Goal: Task Accomplishment & Management: Complete application form

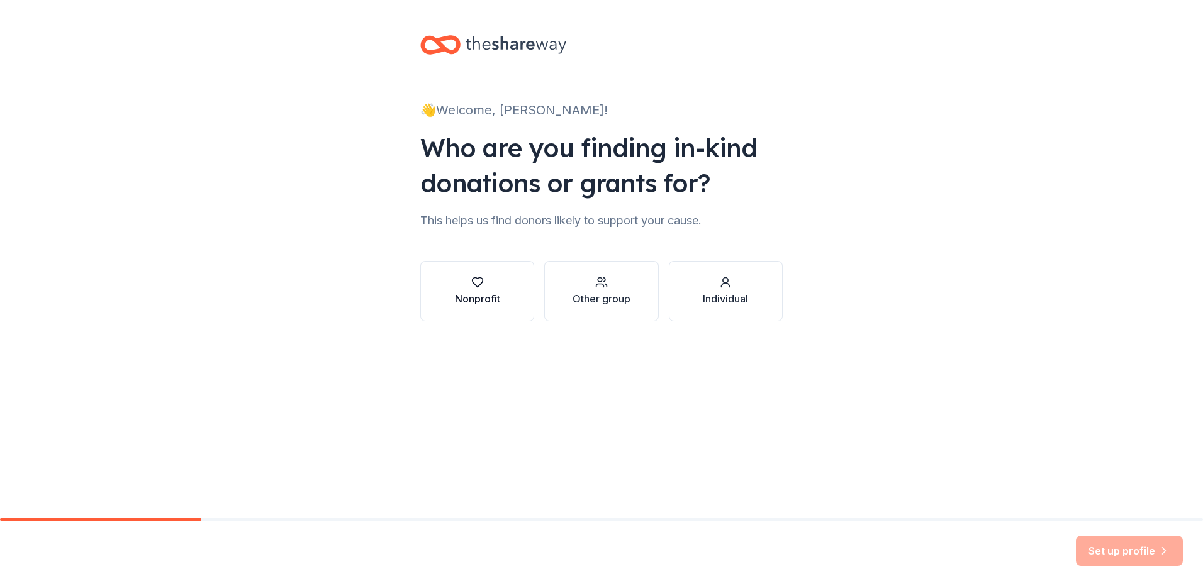
click at [451, 296] on button "Nonprofit" at bounding box center [477, 291] width 114 height 60
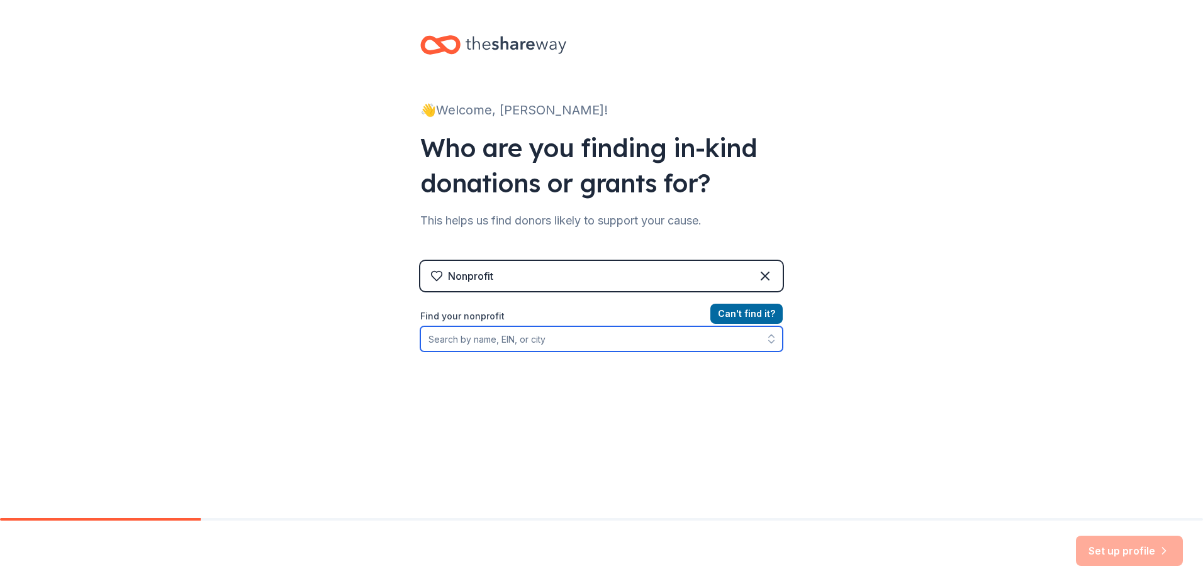
click at [470, 345] on input "Find your nonprofit" at bounding box center [601, 338] width 362 height 25
type input "391789169"
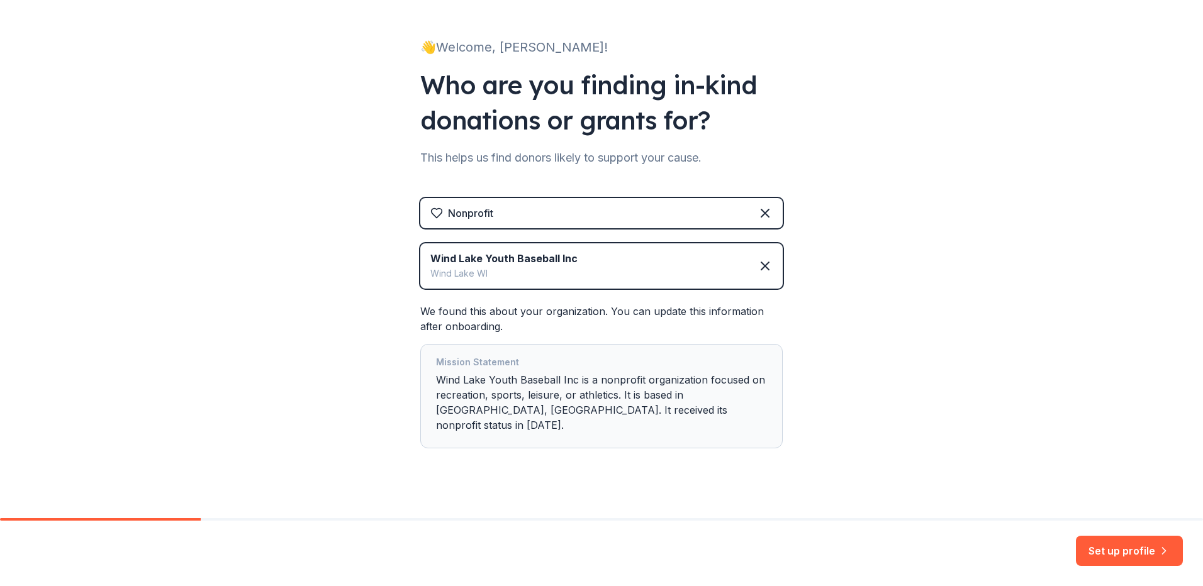
scroll to position [64, 0]
click at [1118, 553] on button "Set up profile" at bounding box center [1129, 551] width 107 height 30
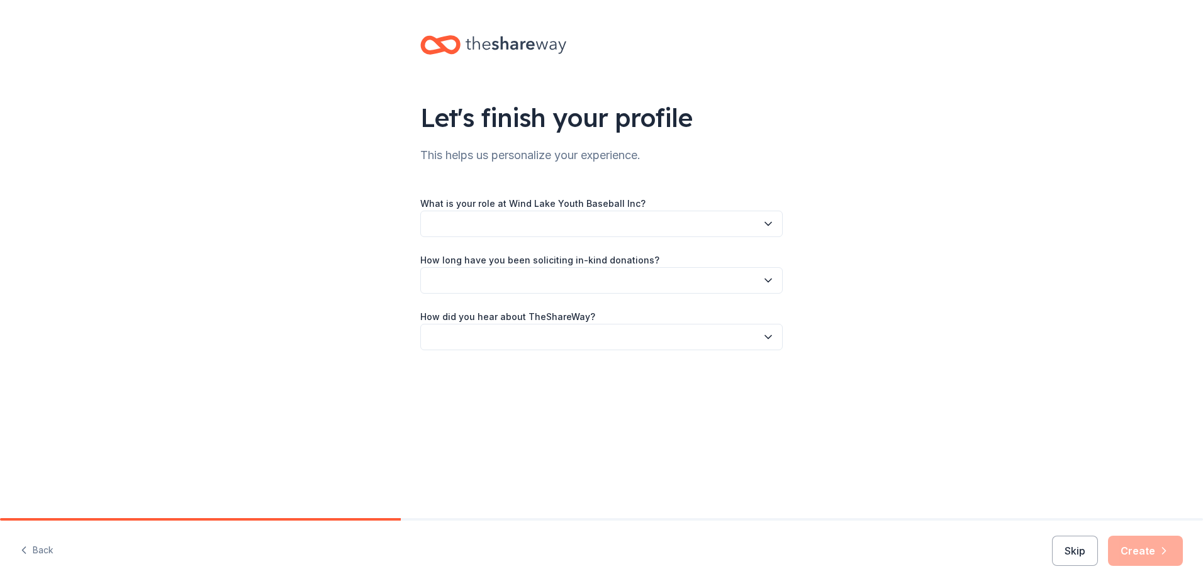
click at [764, 219] on icon "button" at bounding box center [768, 224] width 13 height 13
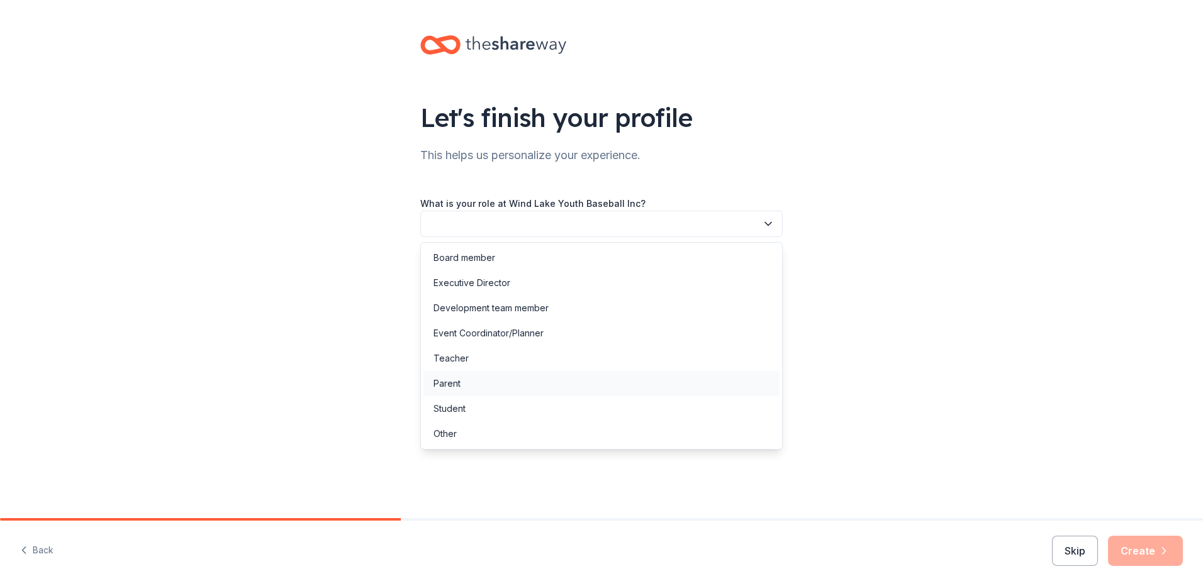
click at [668, 393] on div "Parent" at bounding box center [601, 383] width 356 height 25
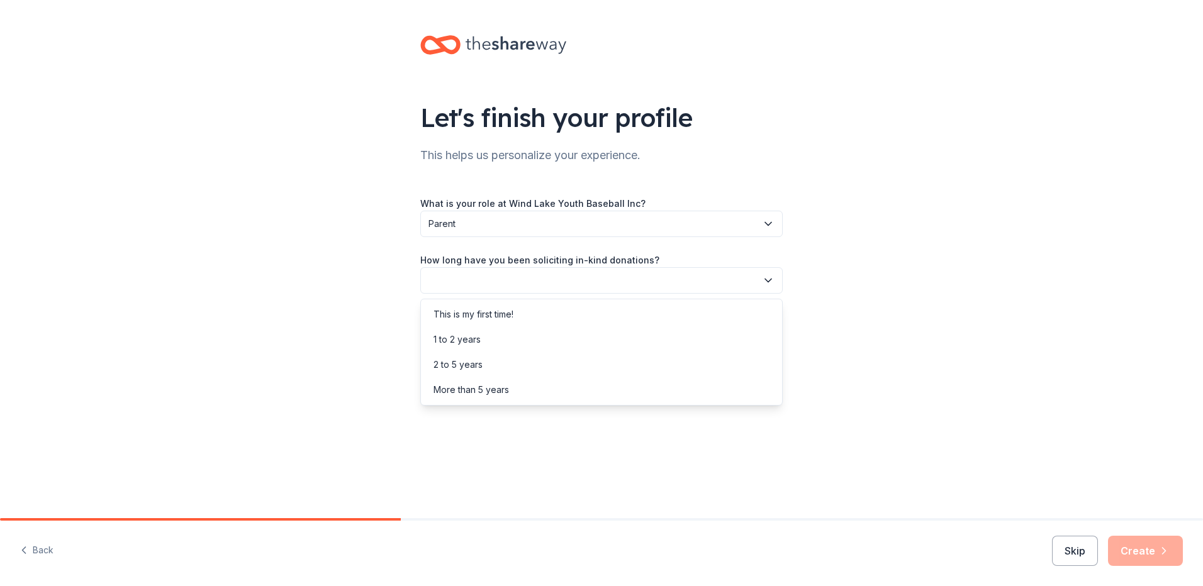
click at [671, 280] on button "button" at bounding box center [601, 280] width 362 height 26
click at [671, 308] on div "This is my first time!" at bounding box center [601, 314] width 356 height 25
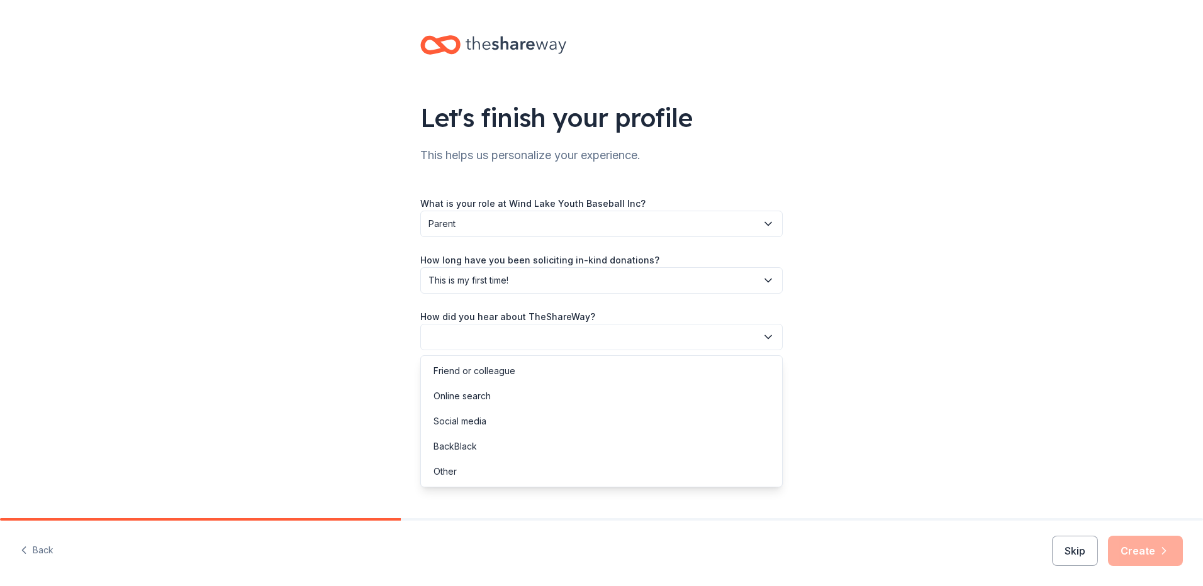
click at [666, 332] on button "button" at bounding box center [601, 337] width 362 height 26
click at [654, 414] on div "Social media" at bounding box center [601, 421] width 356 height 25
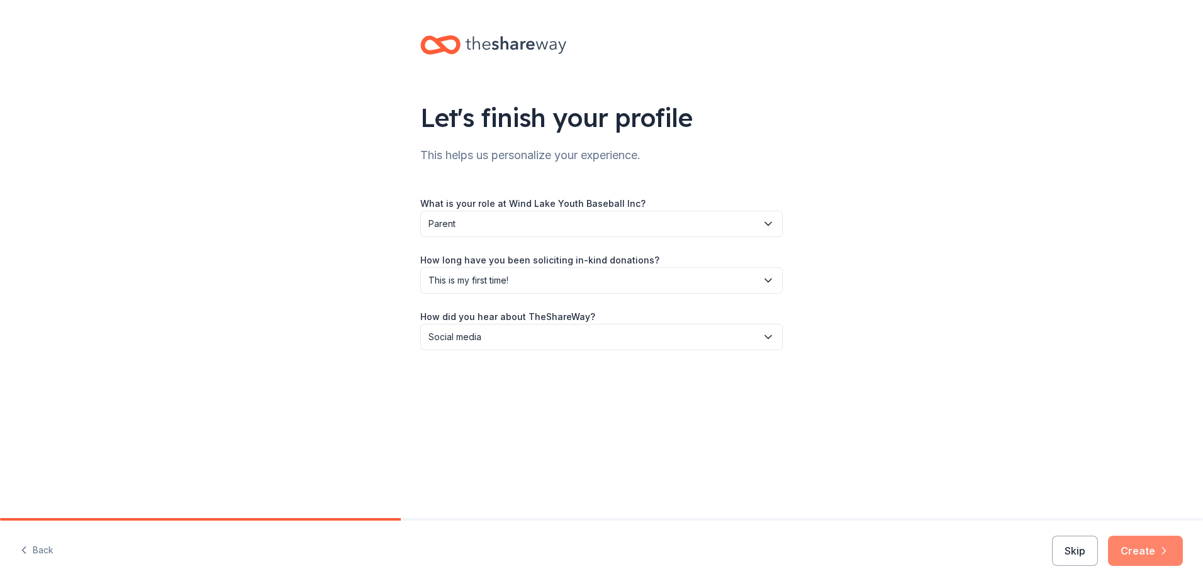
click at [1154, 545] on button "Create" at bounding box center [1145, 551] width 75 height 30
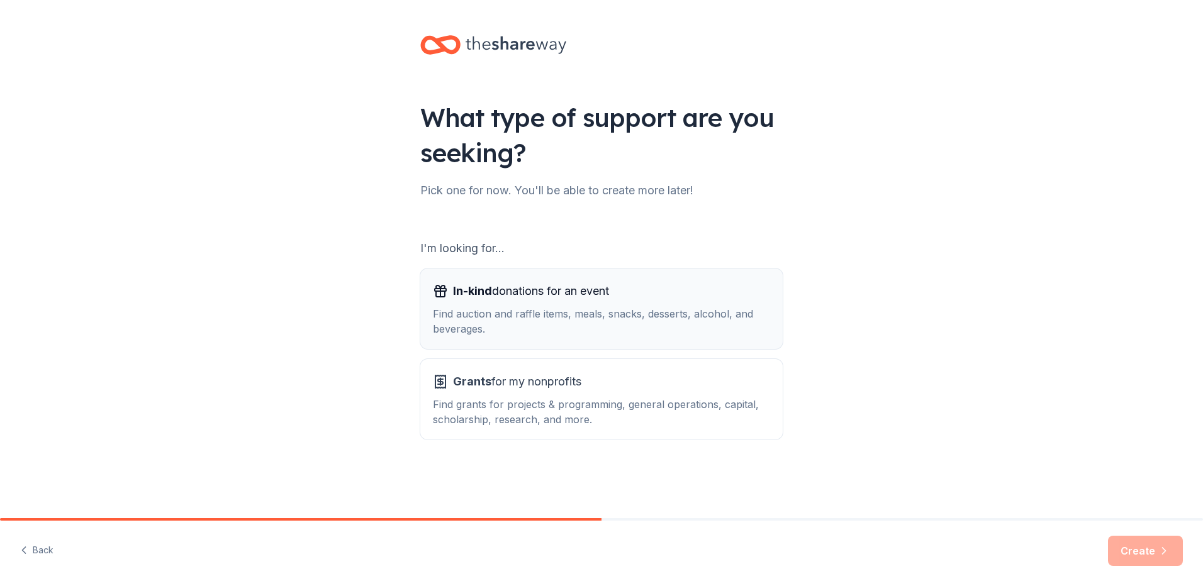
click at [747, 299] on div "In-kind donations for an event" at bounding box center [601, 291] width 337 height 20
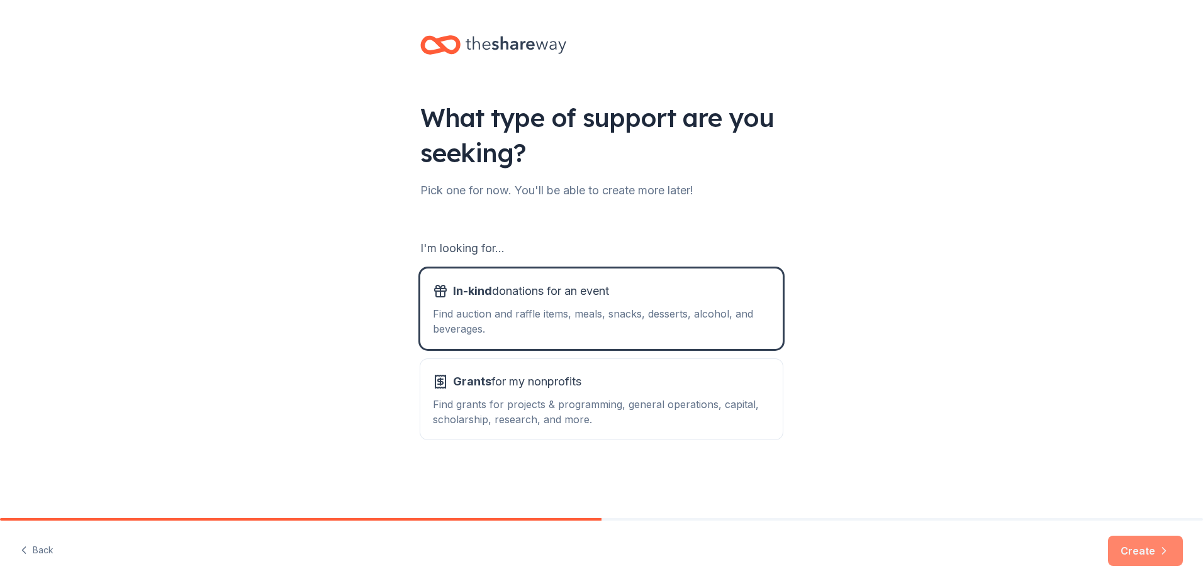
click at [1159, 545] on icon "button" at bounding box center [1163, 551] width 13 height 13
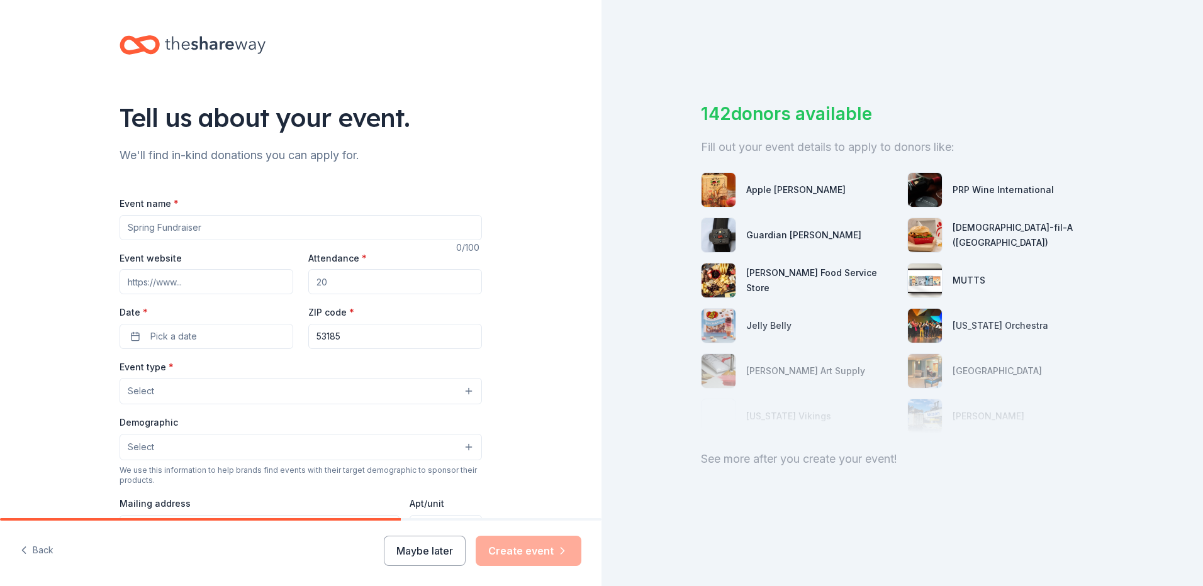
click at [215, 237] on input "Event name *" at bounding box center [301, 227] width 362 height 25
type input "Owl Ween"
click at [345, 280] on input "Attendance *" at bounding box center [395, 281] width 174 height 25
type input "200"
click at [135, 337] on button "Pick a date" at bounding box center [207, 336] width 174 height 25
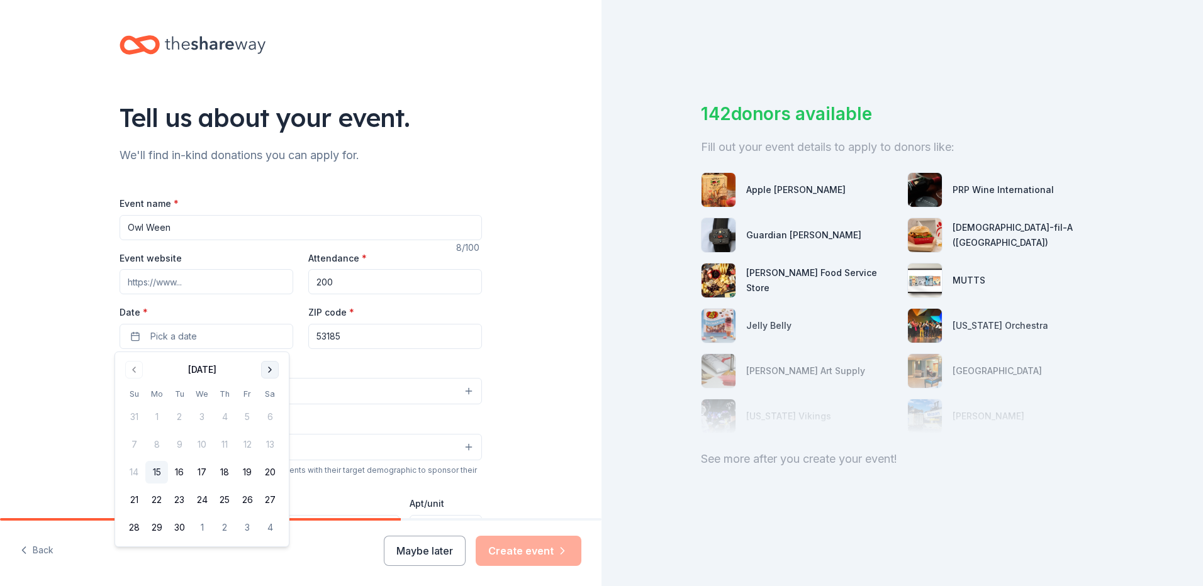
click at [268, 371] on button "Go to next month" at bounding box center [270, 370] width 18 height 18
click at [271, 501] on button "25" at bounding box center [270, 500] width 23 height 23
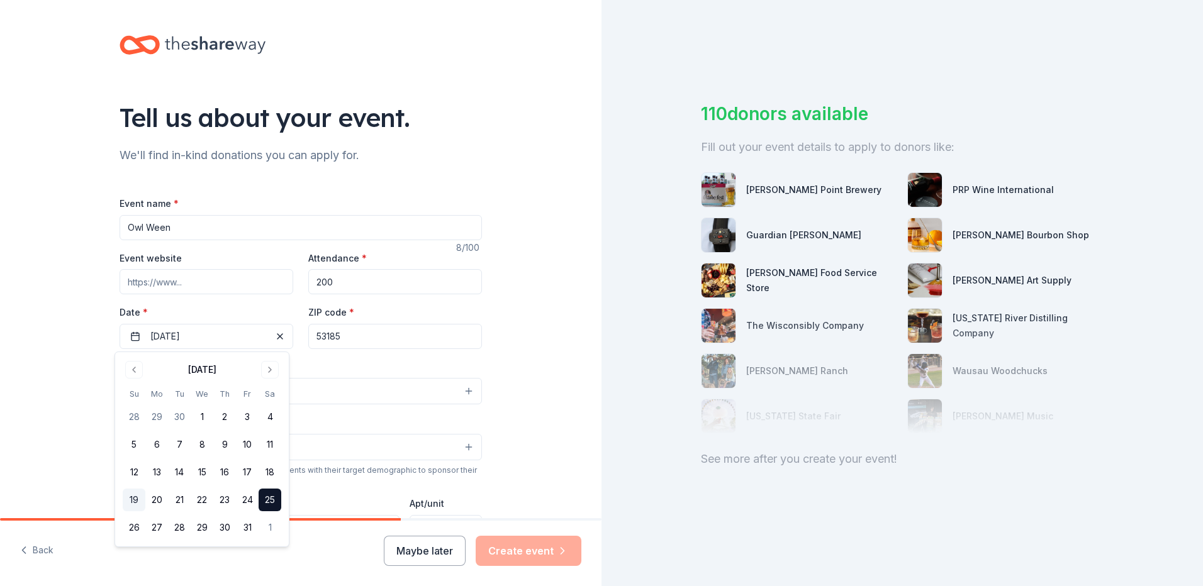
click at [130, 501] on button "19" at bounding box center [134, 500] width 23 height 23
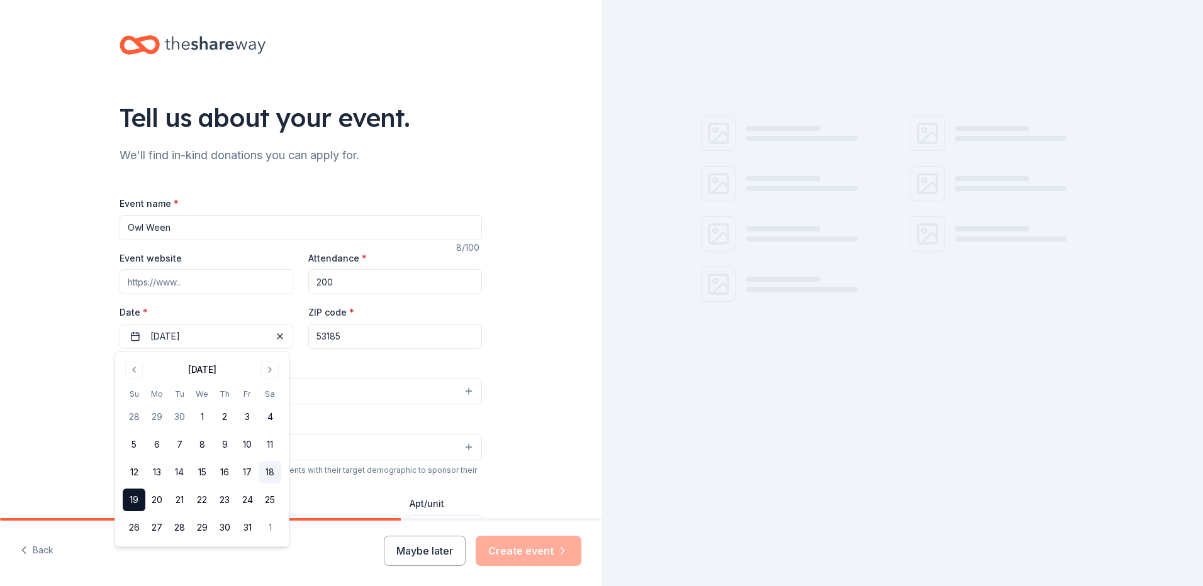
click at [269, 476] on button "18" at bounding box center [270, 472] width 23 height 23
click at [356, 394] on button "Select" at bounding box center [301, 391] width 362 height 26
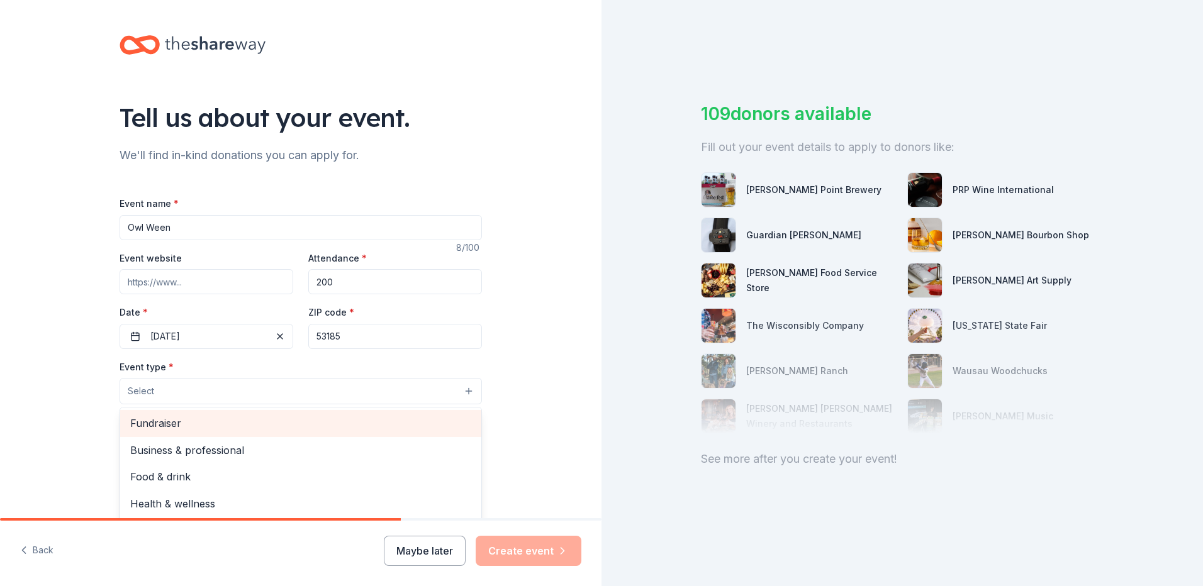
click at [332, 425] on span "Fundraiser" at bounding box center [300, 423] width 341 height 16
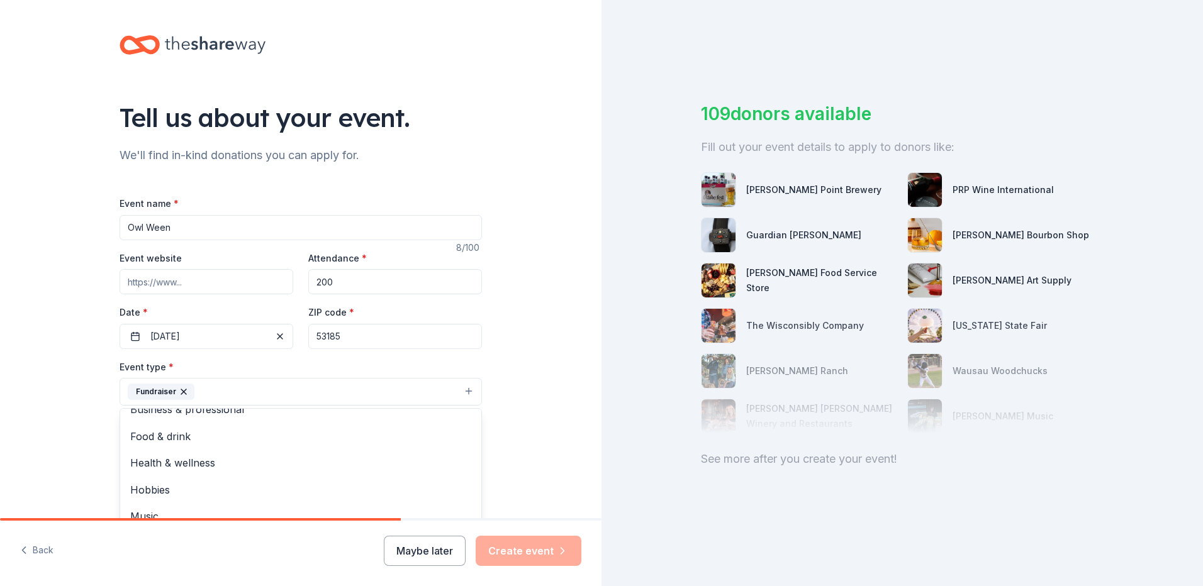
click at [571, 394] on div "Tell us about your event. We'll find in-kind donations you can apply for. Event…" at bounding box center [300, 419] width 601 height 839
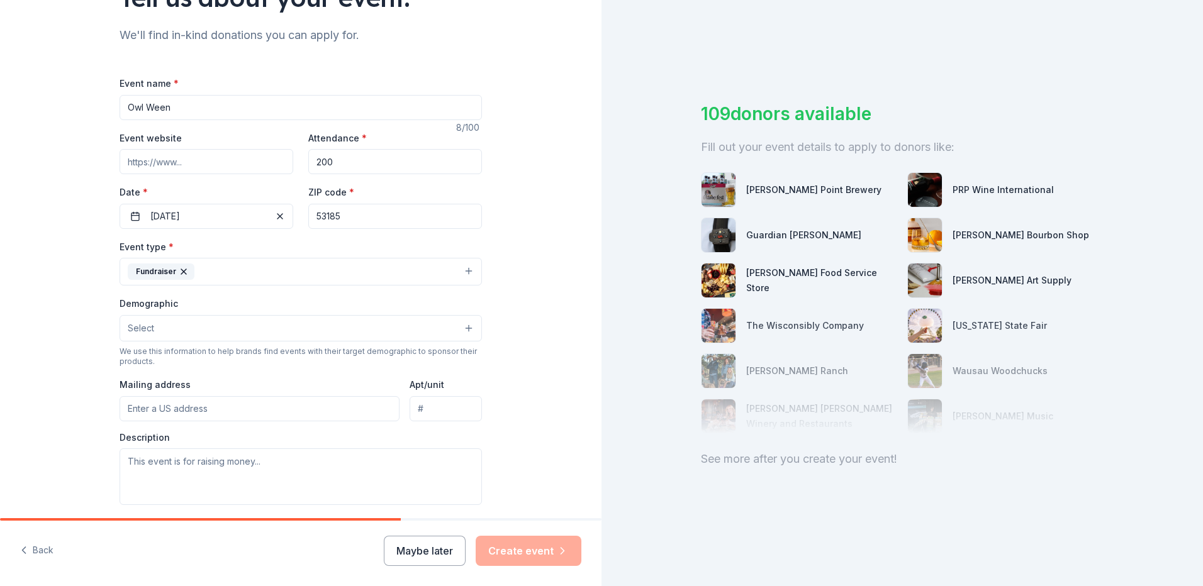
scroll to position [126, 0]
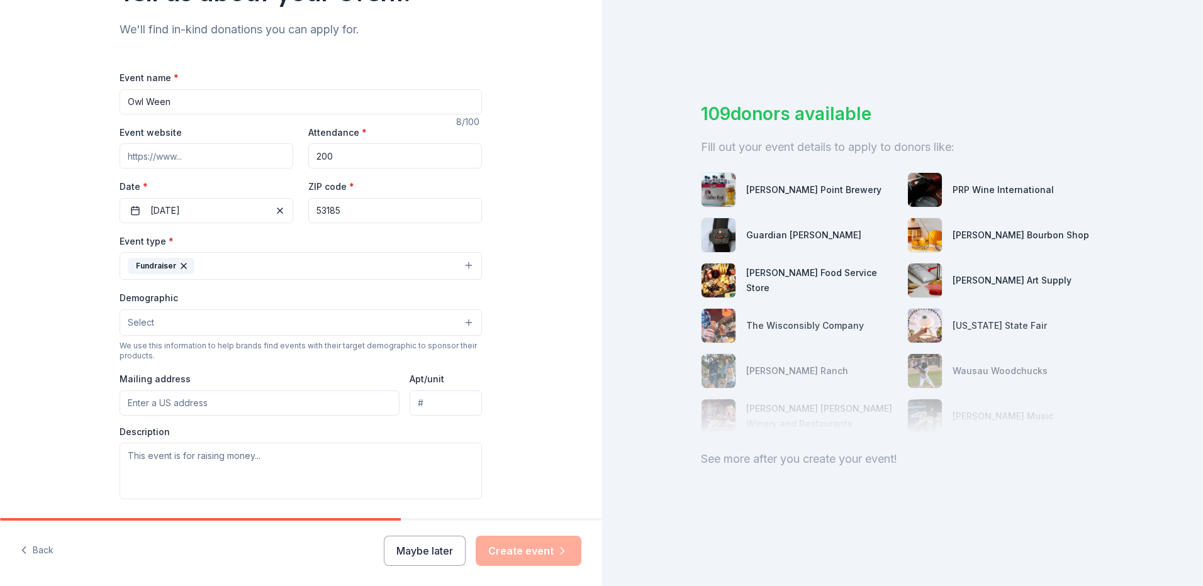
click at [209, 324] on button "Select" at bounding box center [301, 323] width 362 height 26
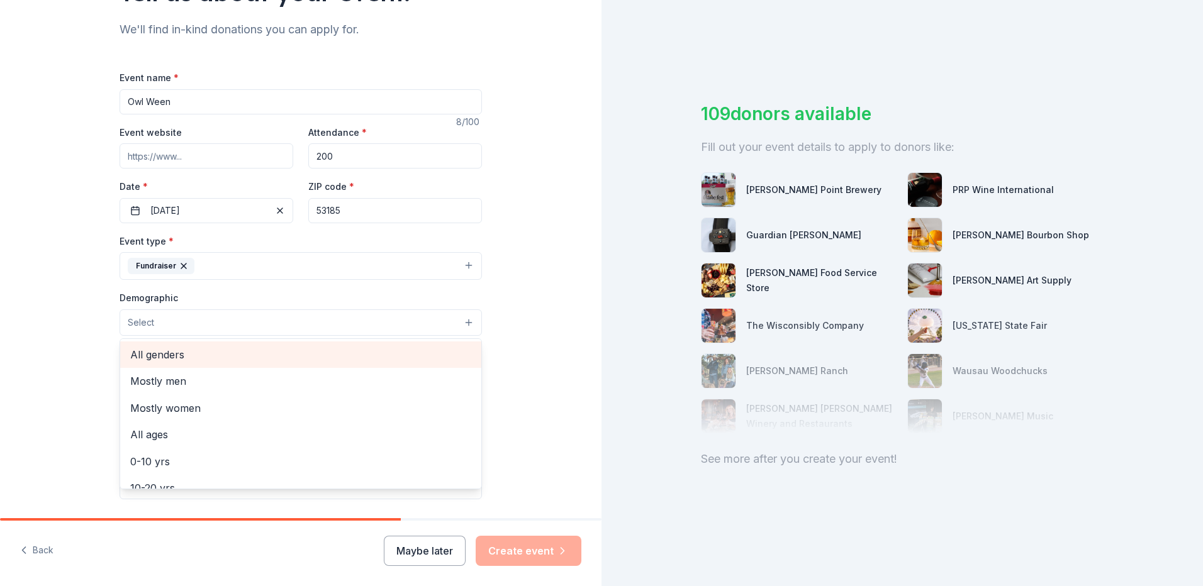
click at [199, 357] on span "All genders" at bounding box center [300, 355] width 341 height 16
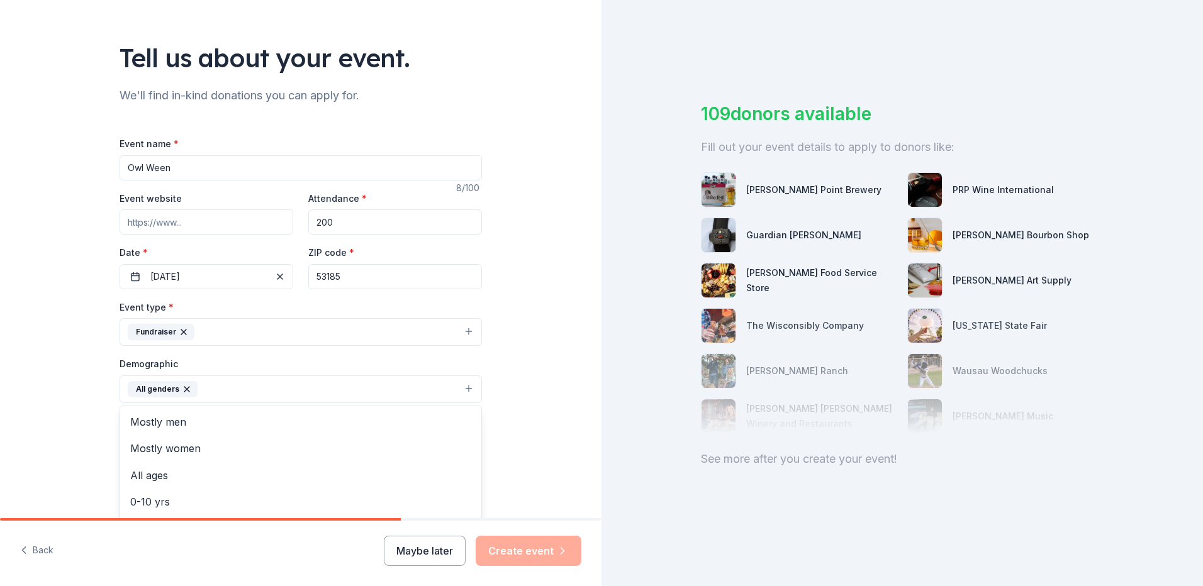
scroll to position [0, 0]
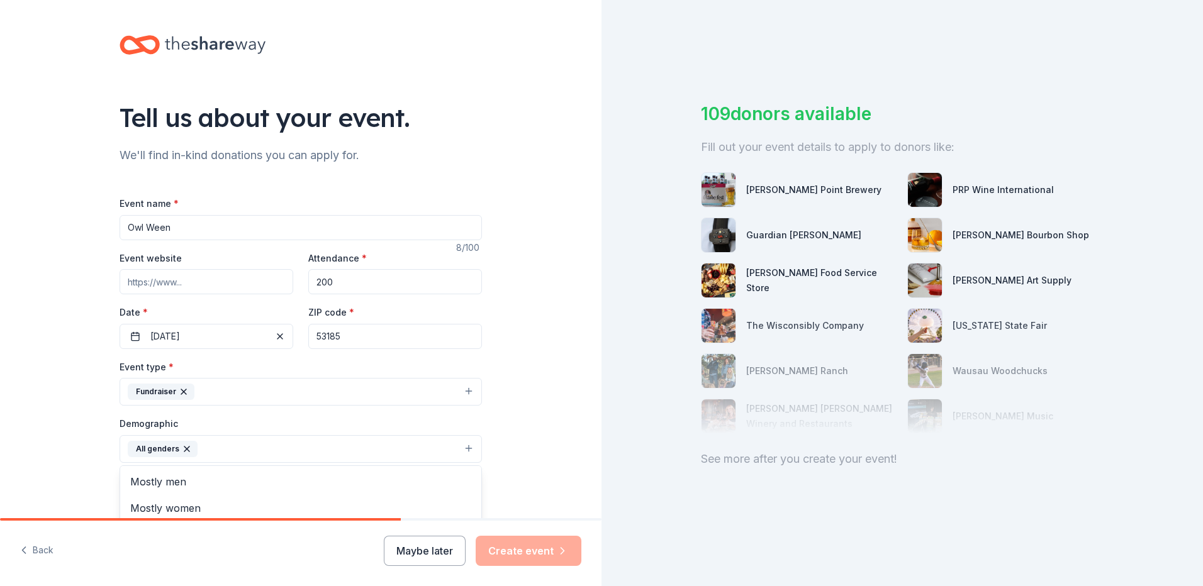
click at [544, 379] on div "Tell us about your event. We'll find in-kind donations you can apply for. Event…" at bounding box center [300, 420] width 601 height 840
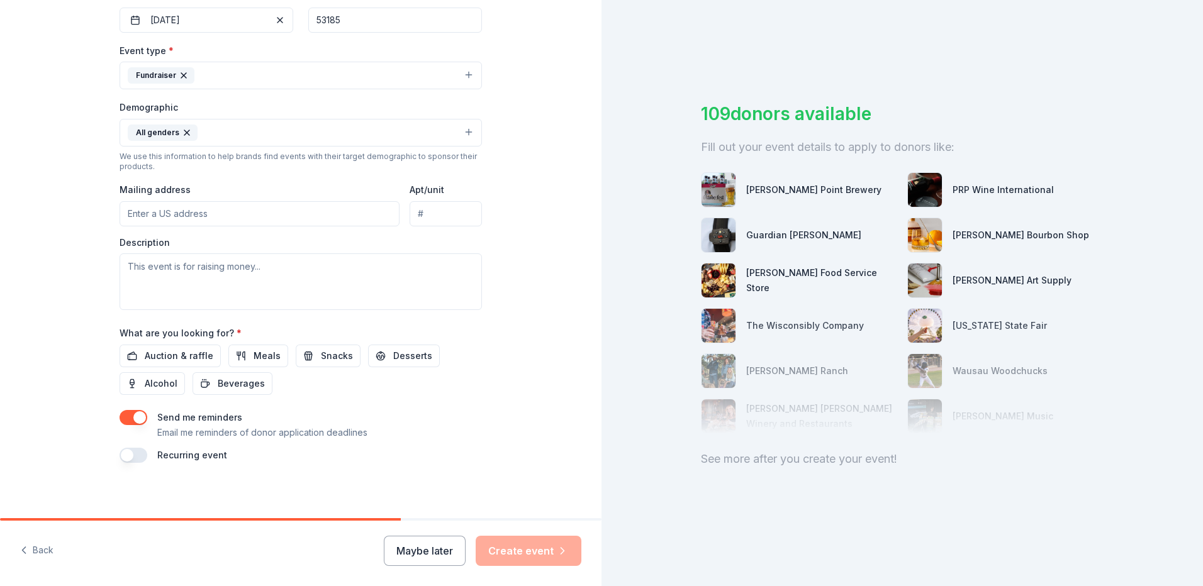
scroll to position [321, 0]
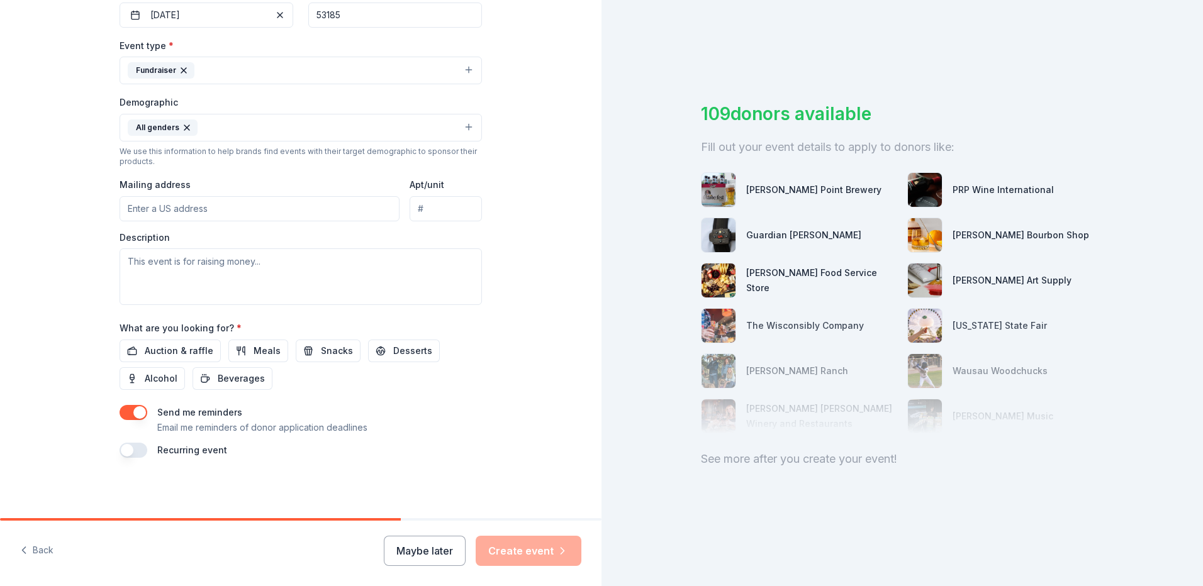
click at [141, 215] on input "Mailing address" at bounding box center [260, 208] width 280 height 25
type input "undefined South Loomis Road, Wind Lake, WI, 53185"
click at [164, 276] on textarea at bounding box center [301, 276] width 362 height 57
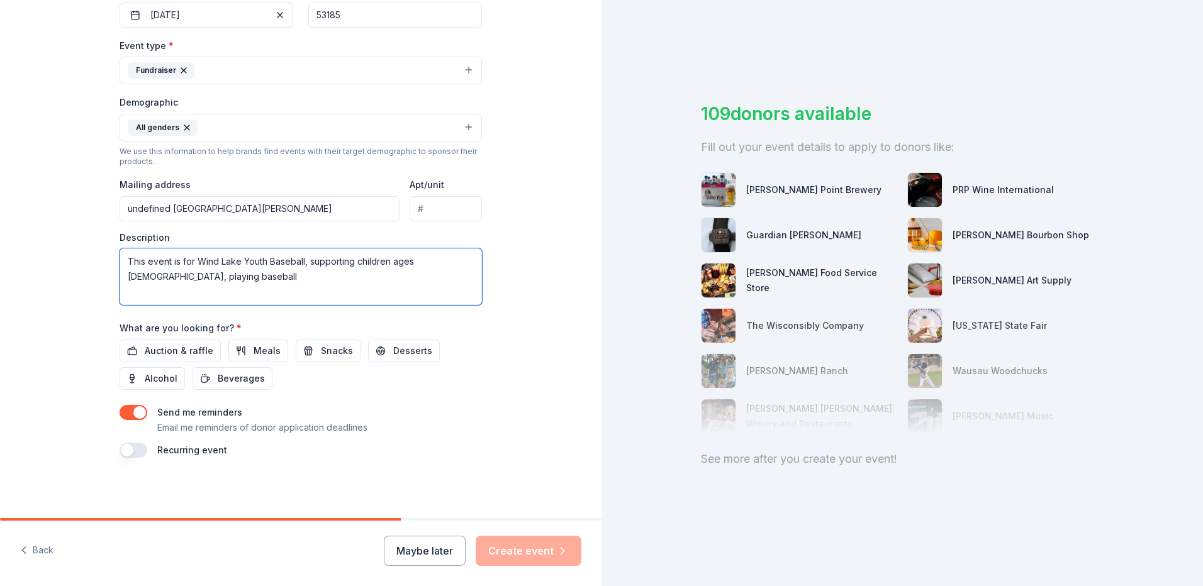
click at [465, 264] on textarea "This event is for Wind Lake Youth Baseball, supporting children ages 4-18, play…" at bounding box center [301, 276] width 362 height 57
click at [205, 272] on textarea "This event is for Wind Lake Youth Baseball, supporting children ages 4-18, prov…" at bounding box center [301, 276] width 362 height 57
type textarea "This event is for Wind Lake Youth Baseball, supporting children ages 4-18, prov…"
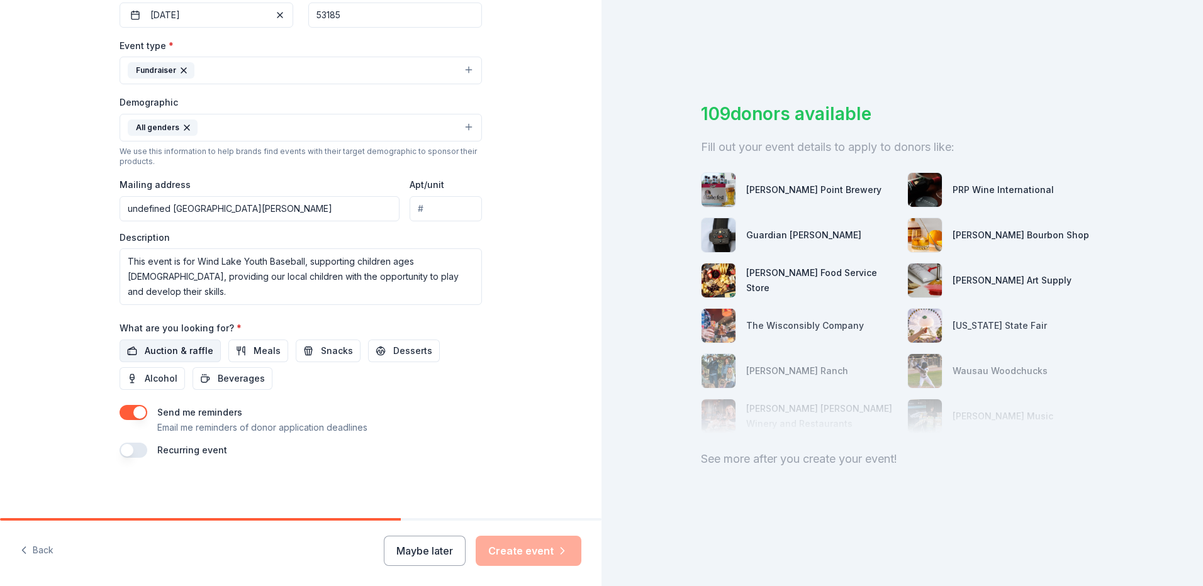
click at [172, 351] on span "Auction & raffle" at bounding box center [179, 350] width 69 height 15
click at [525, 557] on button "Create event" at bounding box center [529, 551] width 106 height 30
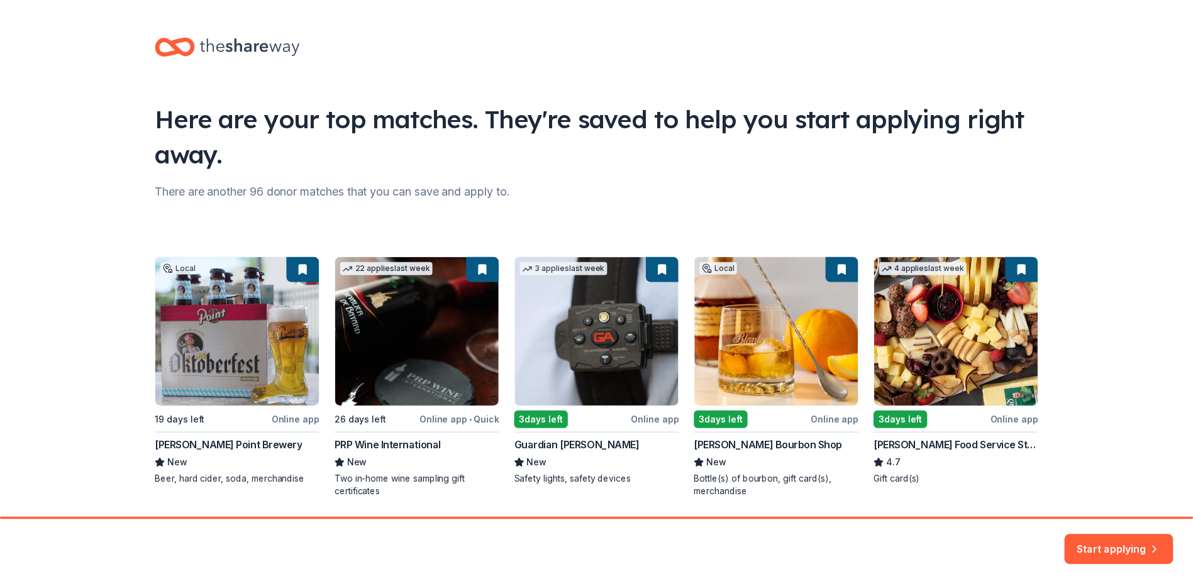
scroll to position [41, 0]
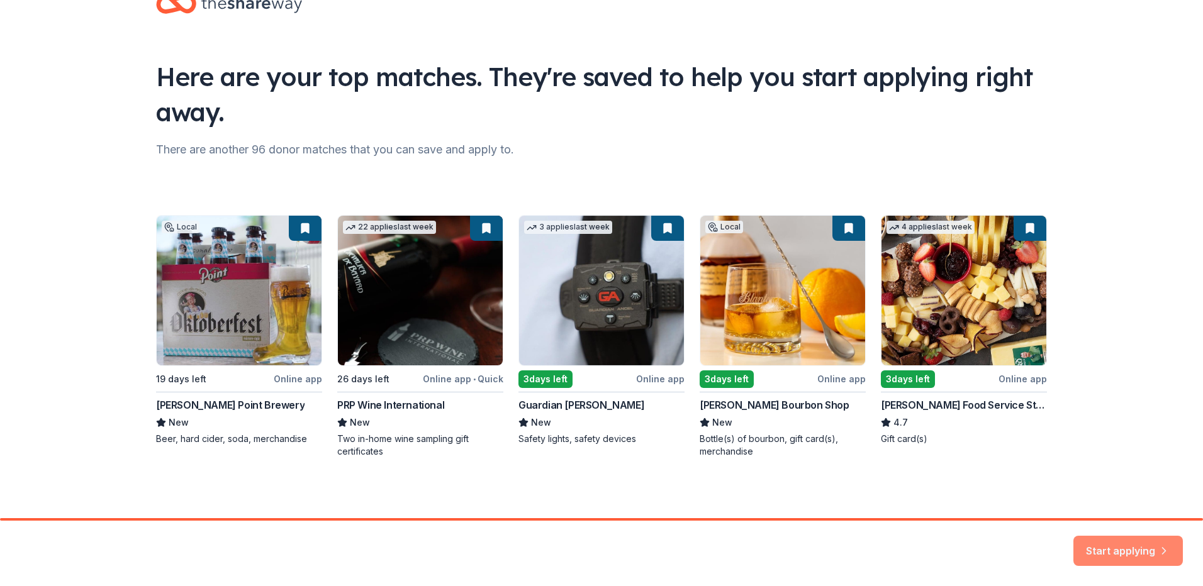
click at [1112, 545] on button "Start applying" at bounding box center [1127, 543] width 109 height 30
click at [990, 307] on div "Local 19 days left Online app Stevens Point Brewery New Beer, hard cider, soda,…" at bounding box center [601, 336] width 891 height 243
click at [886, 436] on div "Local 19 days left Online app Stevens Point Brewery New Beer, hard cider, soda,…" at bounding box center [601, 336] width 891 height 243
click at [233, 310] on div "Local 19 days left Online app Stevens Point Brewery New Beer, hard cider, soda,…" at bounding box center [601, 336] width 891 height 243
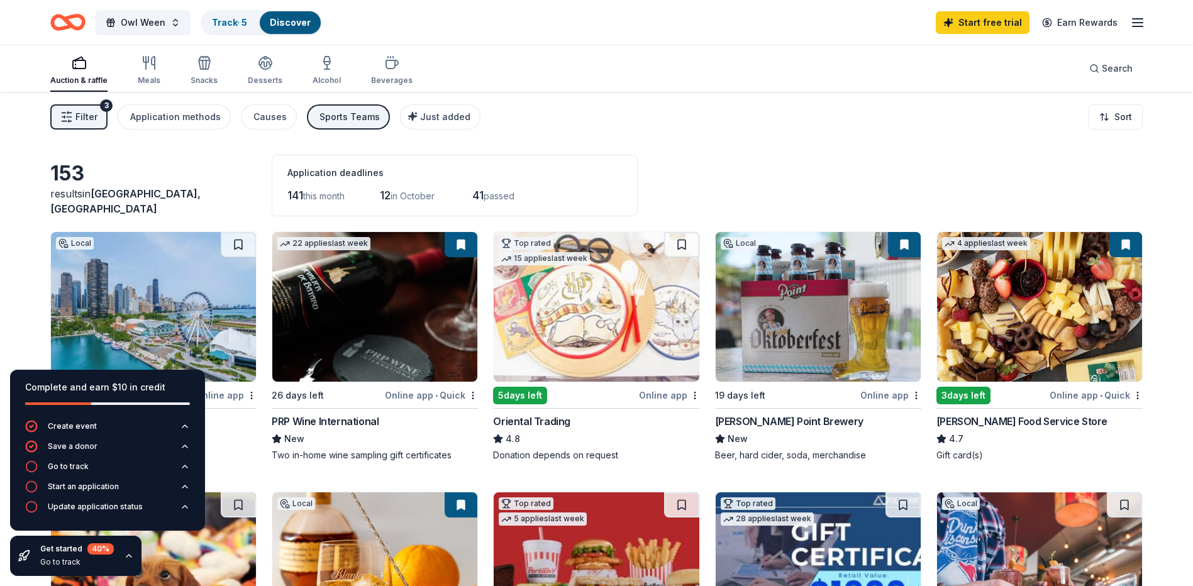
click at [0, 212] on html "Owl Ween Track · 5 Discover Start free trial Earn Rewards Auction & raffle Meal…" at bounding box center [596, 293] width 1193 height 586
click at [844, 141] on div "Filter 3 Application methods Causes Sports Teams Just added Sort" at bounding box center [596, 117] width 1193 height 50
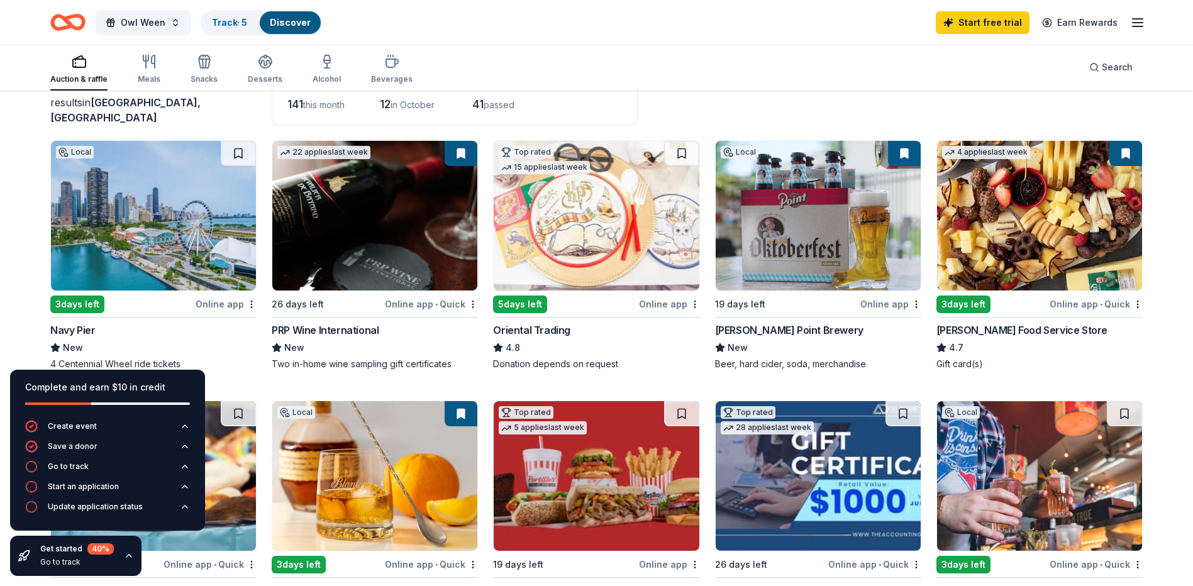
scroll to position [126, 0]
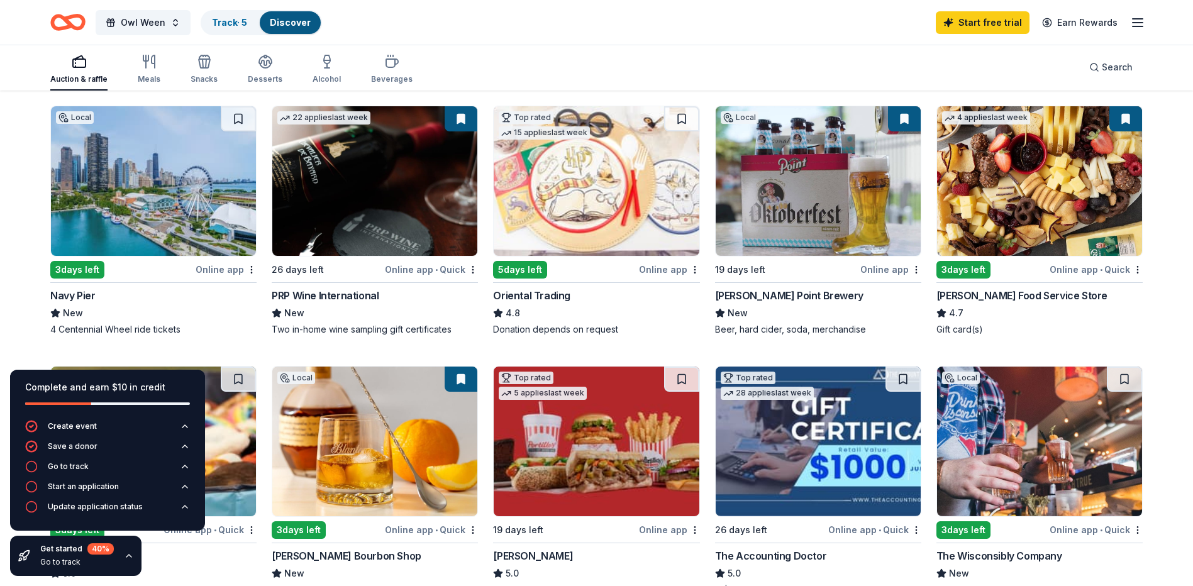
click at [1115, 271] on div "Online app • Quick" at bounding box center [1096, 270] width 93 height 16
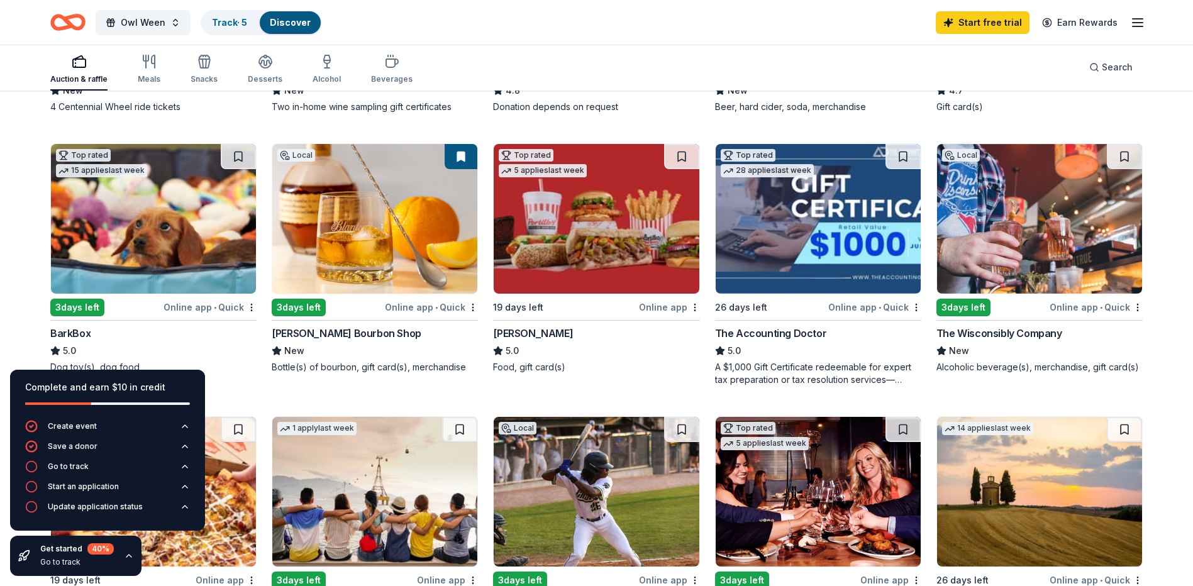
scroll to position [377, 0]
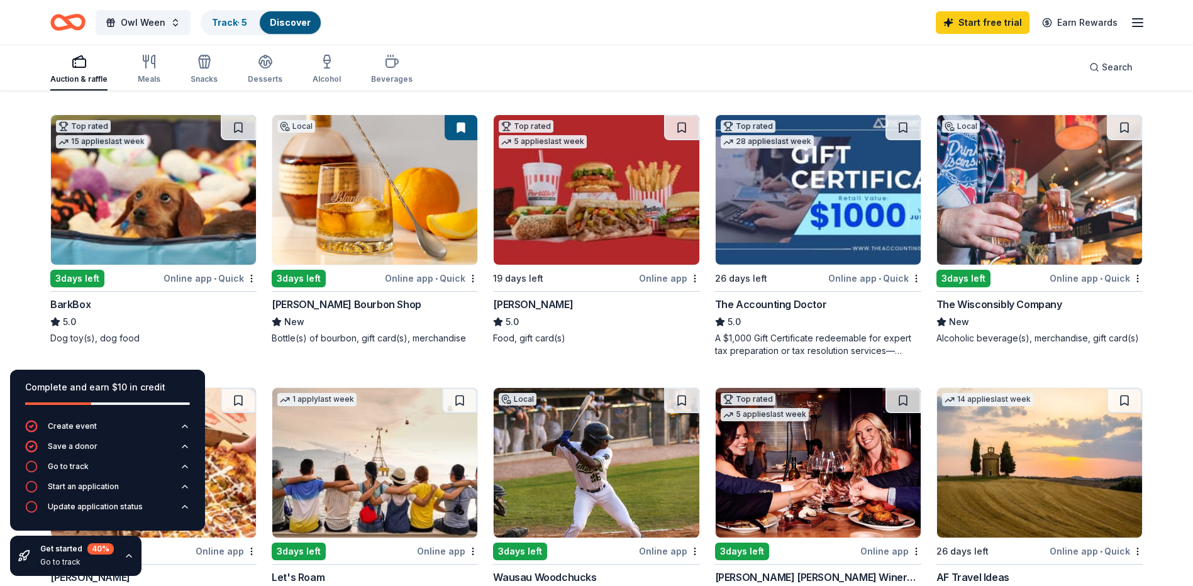
click at [1090, 276] on div "Online app • Quick" at bounding box center [1096, 279] width 93 height 16
click at [1006, 337] on div "Alcoholic beverage(s), merchandise, gift card(s)" at bounding box center [1040, 338] width 206 height 13
click at [209, 277] on div "Online app • Quick" at bounding box center [210, 279] width 93 height 16
click at [675, 277] on div "Online app" at bounding box center [669, 279] width 61 height 16
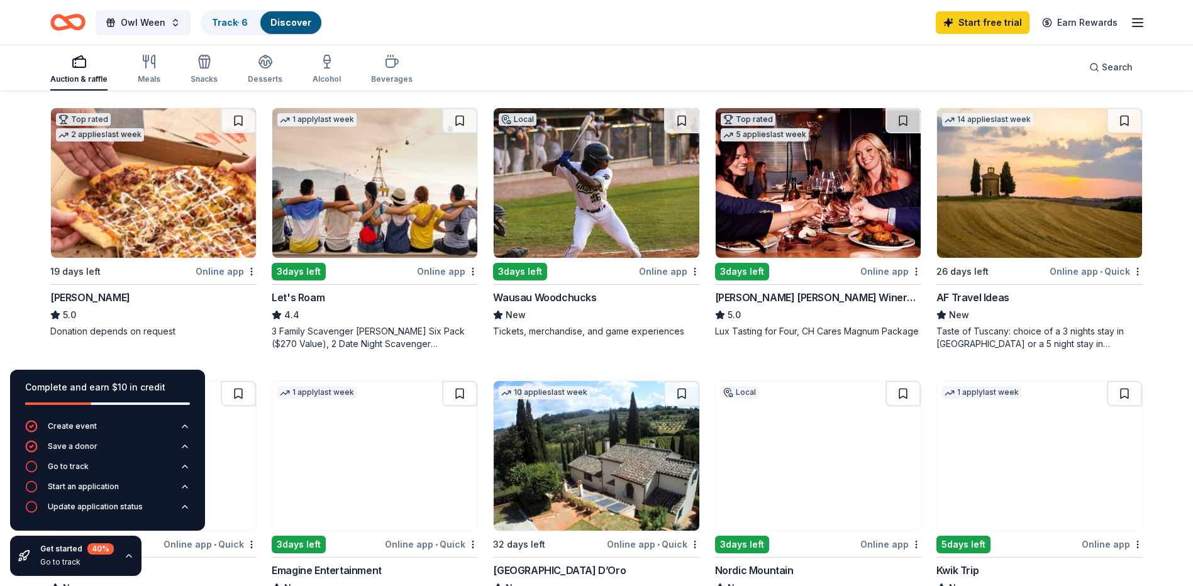
scroll to position [692, 0]
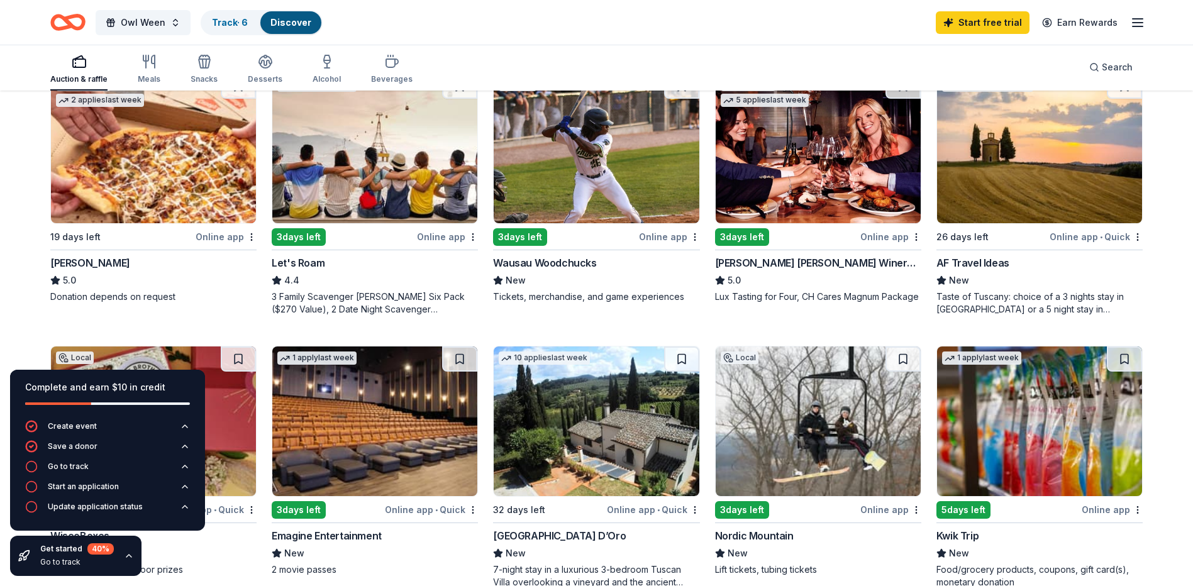
click at [209, 241] on div "Online app" at bounding box center [226, 237] width 61 height 16
click at [890, 237] on div "Online app" at bounding box center [891, 237] width 61 height 16
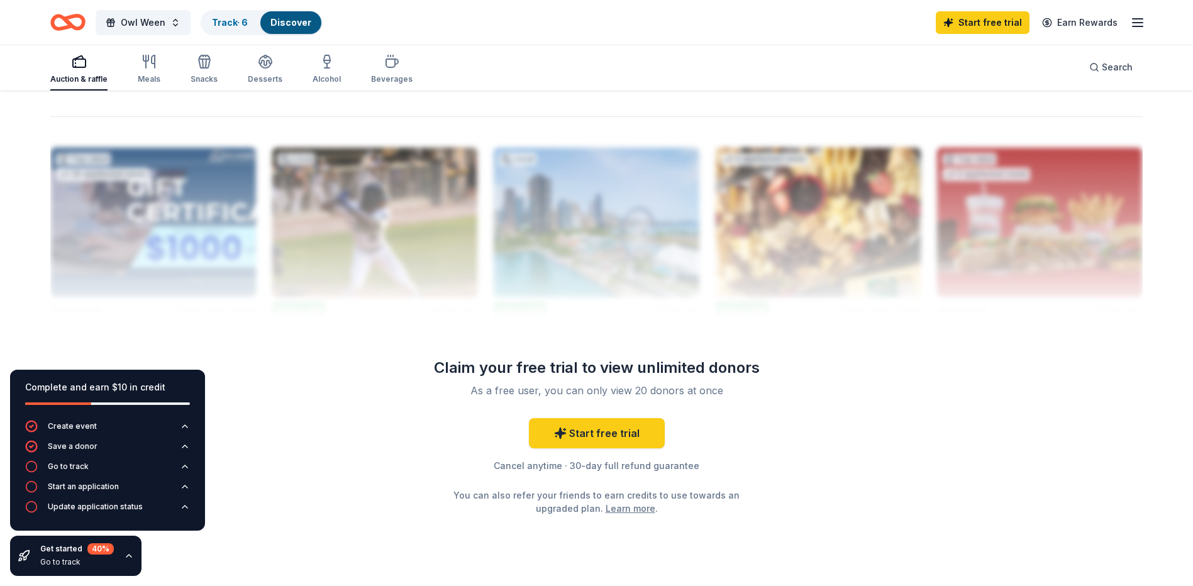
scroll to position [1195, 0]
click at [647, 435] on link "Start free trial" at bounding box center [597, 433] width 136 height 30
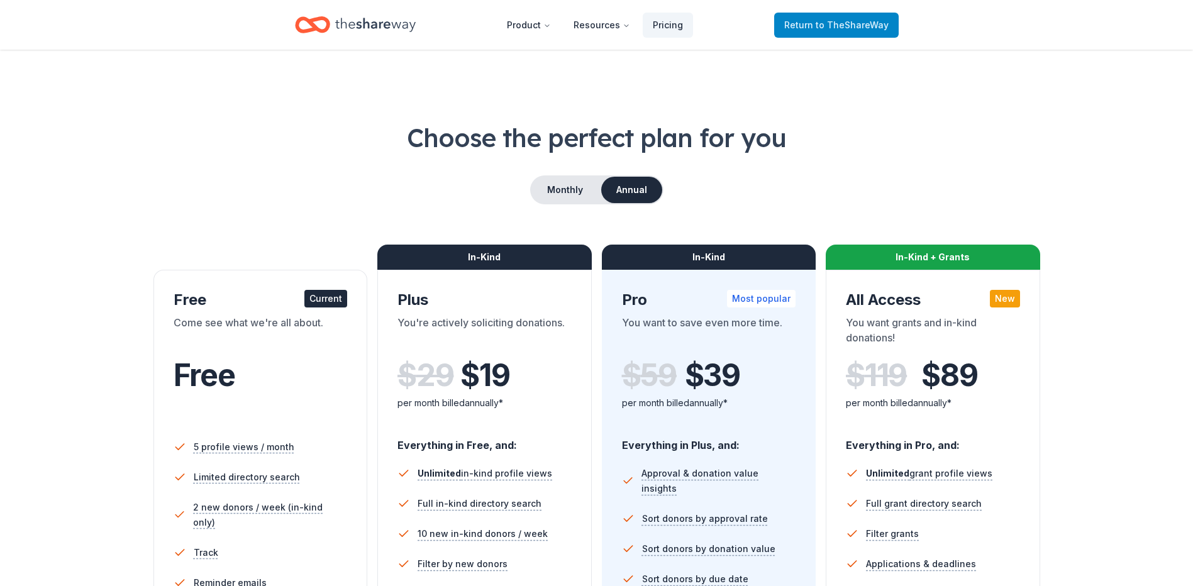
click at [859, 26] on span "to TheShareWay" at bounding box center [852, 25] width 73 height 11
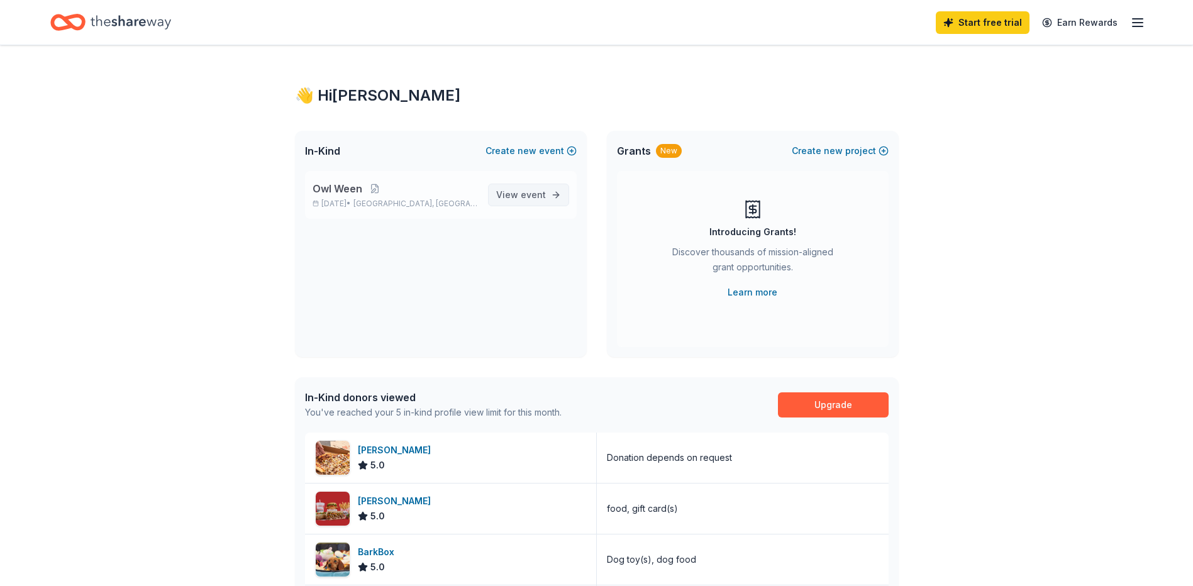
click at [549, 199] on link "View event" at bounding box center [528, 195] width 81 height 23
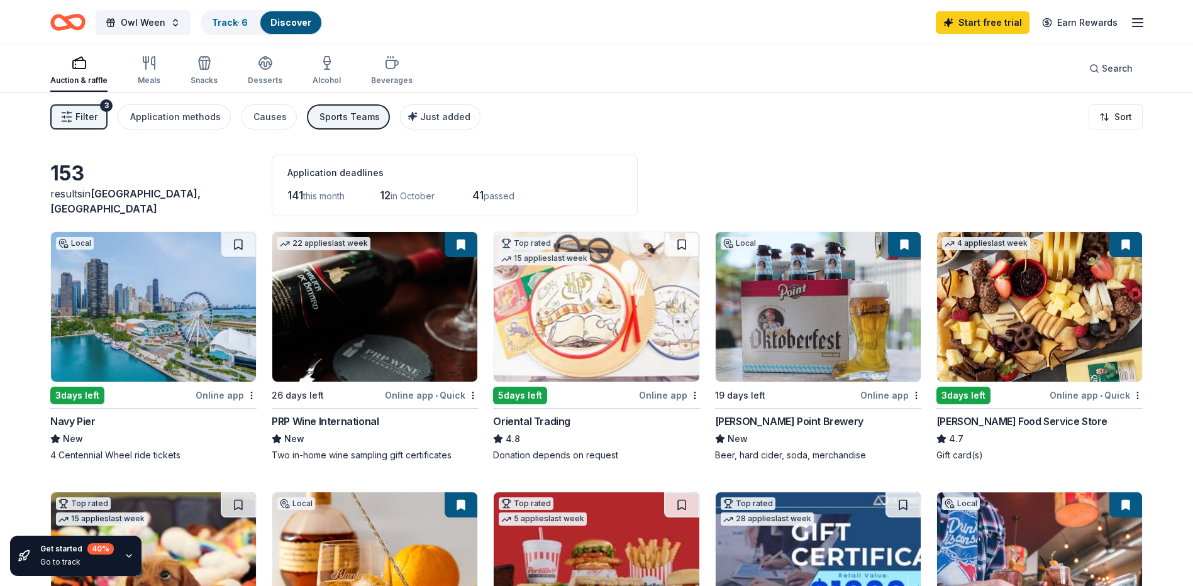
click at [1140, 23] on icon "button" at bounding box center [1137, 22] width 15 height 15
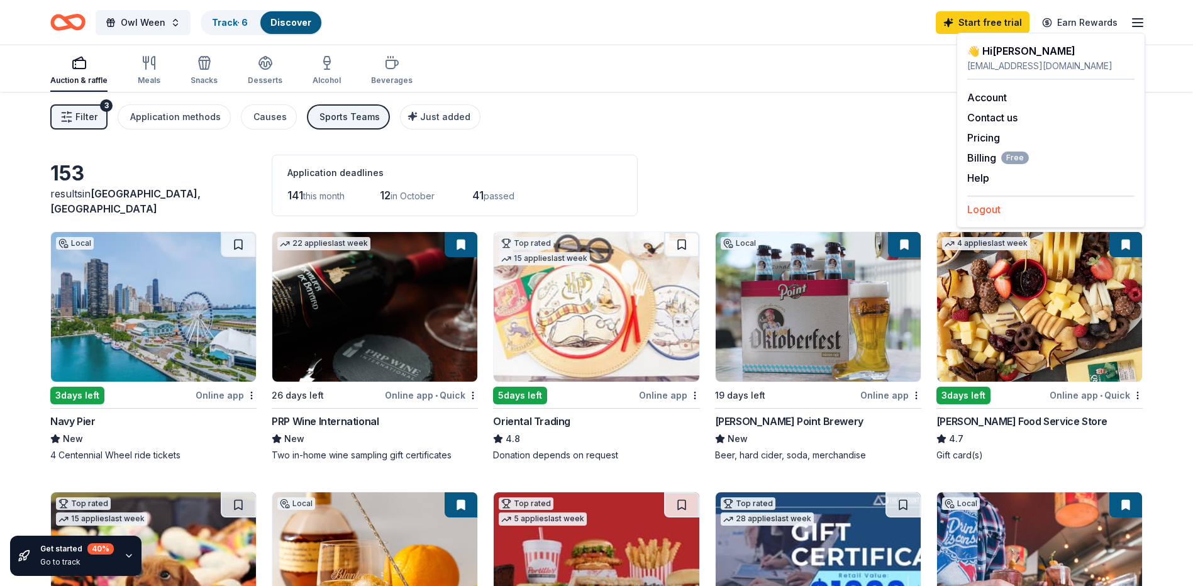
click at [996, 214] on button "Logout" at bounding box center [984, 209] width 33 height 15
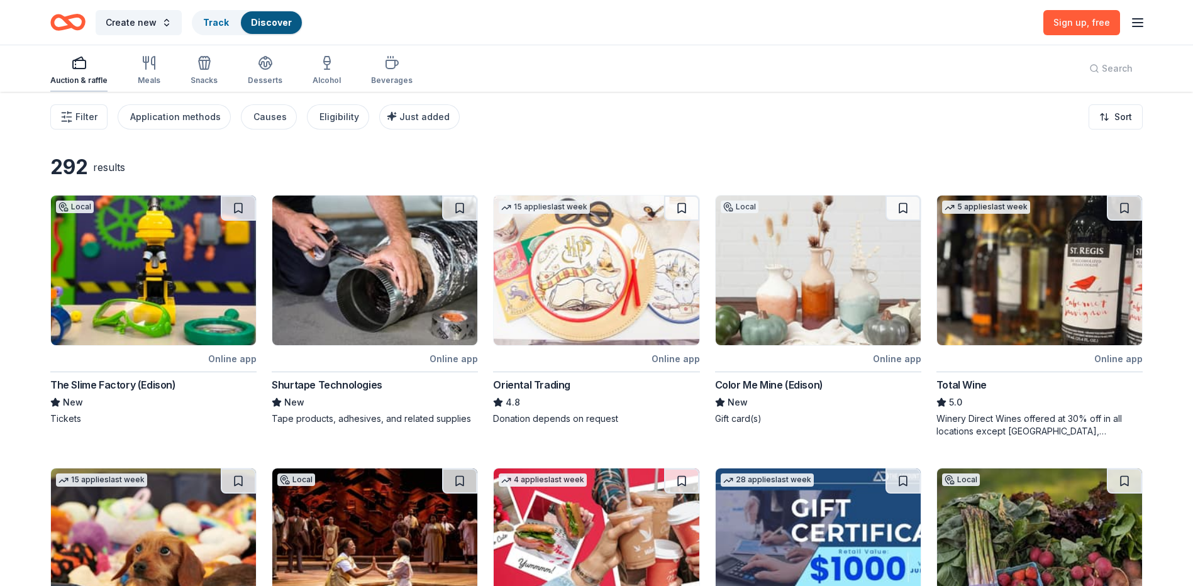
click at [72, 75] on div "Auction & raffle" at bounding box center [78, 80] width 57 height 10
click at [82, 114] on span "Filter" at bounding box center [86, 116] width 22 height 15
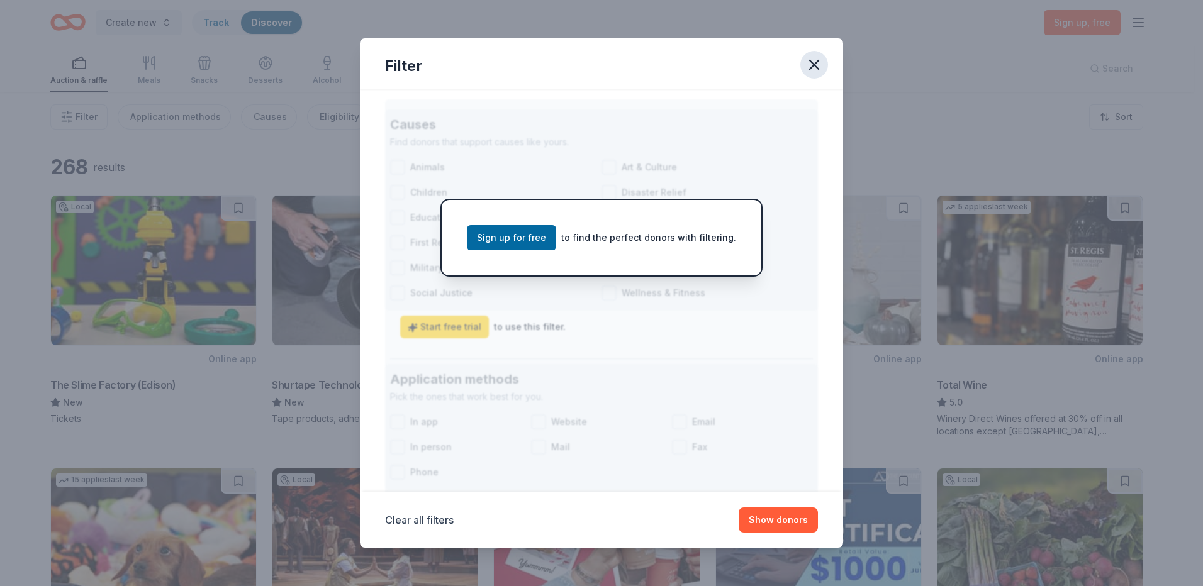
click at [815, 62] on icon "button" at bounding box center [814, 65] width 18 height 18
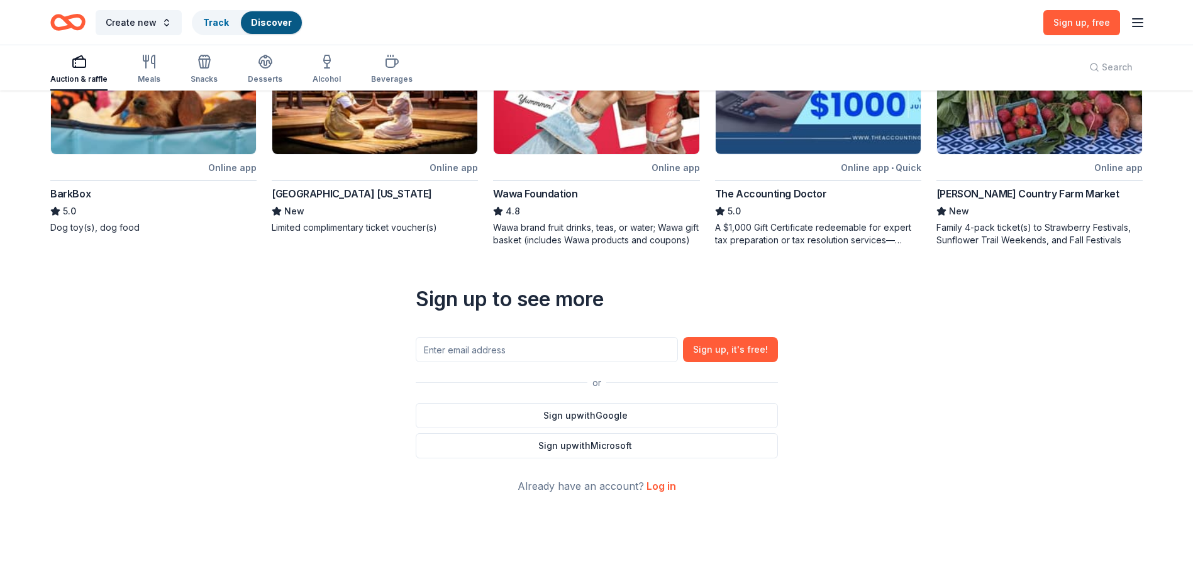
scroll to position [477, 0]
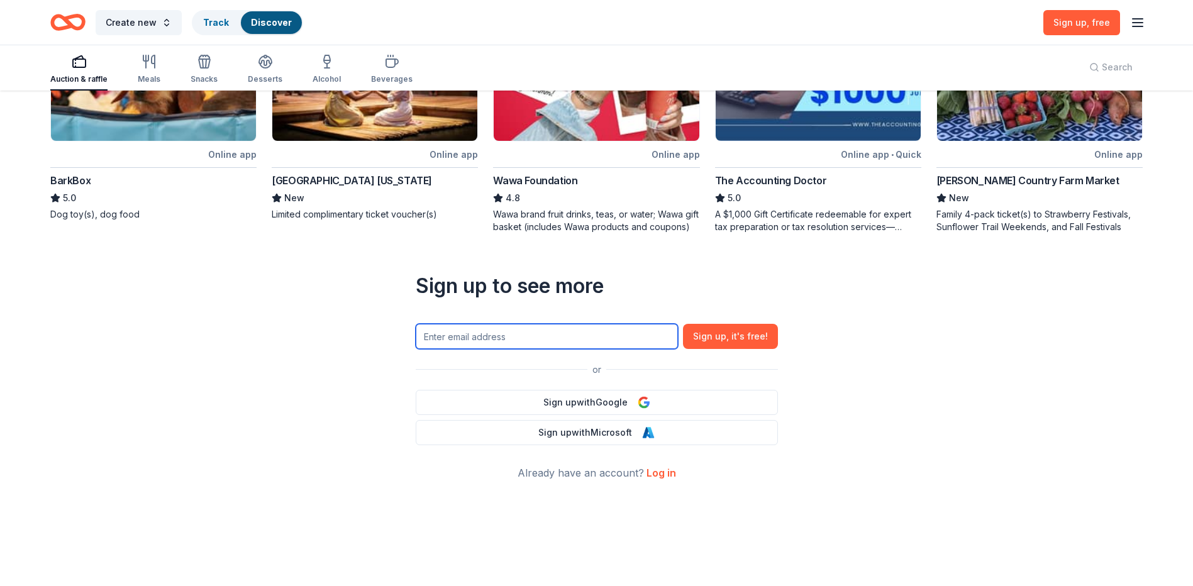
click at [475, 330] on input "text" at bounding box center [547, 336] width 262 height 25
type input "andrealynn512@gmail.com"
click at [724, 339] on button "Sign up , it ' s free!" at bounding box center [730, 336] width 95 height 25
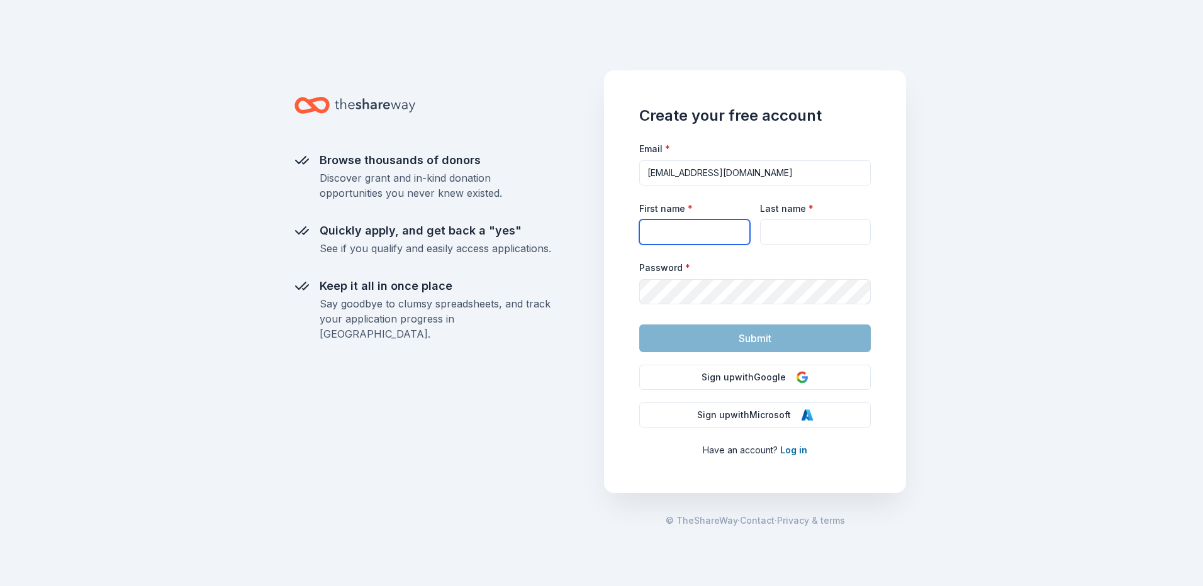
click at [701, 232] on input "First name *" at bounding box center [694, 232] width 111 height 25
type input "[PERSON_NAME]"
type input "Kopier"
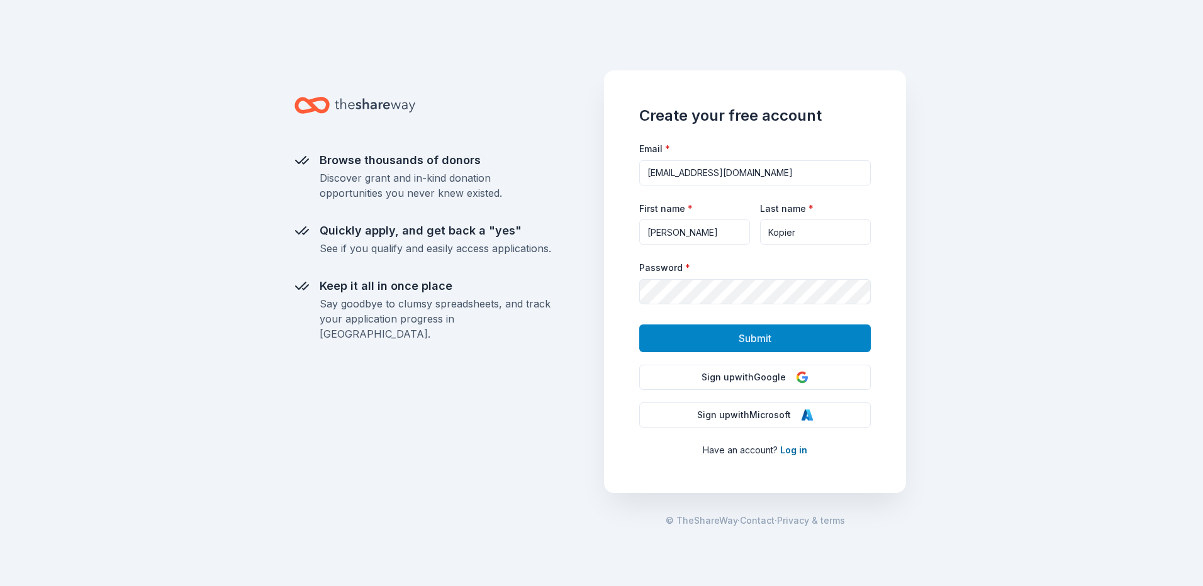
click at [728, 340] on button "Submit" at bounding box center [754, 339] width 231 height 28
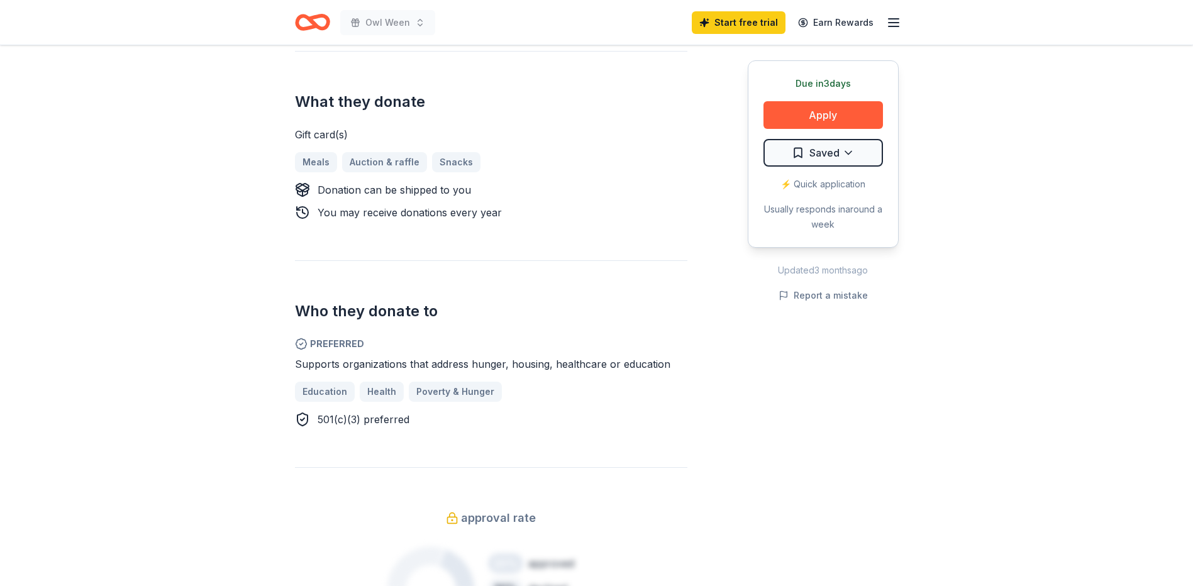
scroll to position [440, 0]
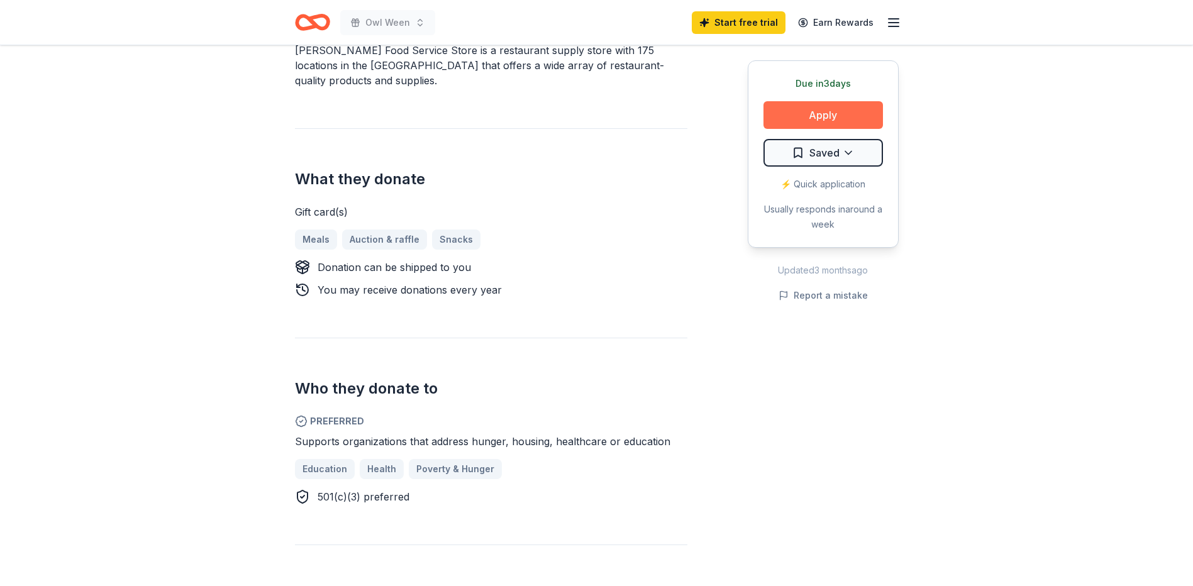
click at [813, 113] on button "Apply" at bounding box center [824, 115] width 120 height 28
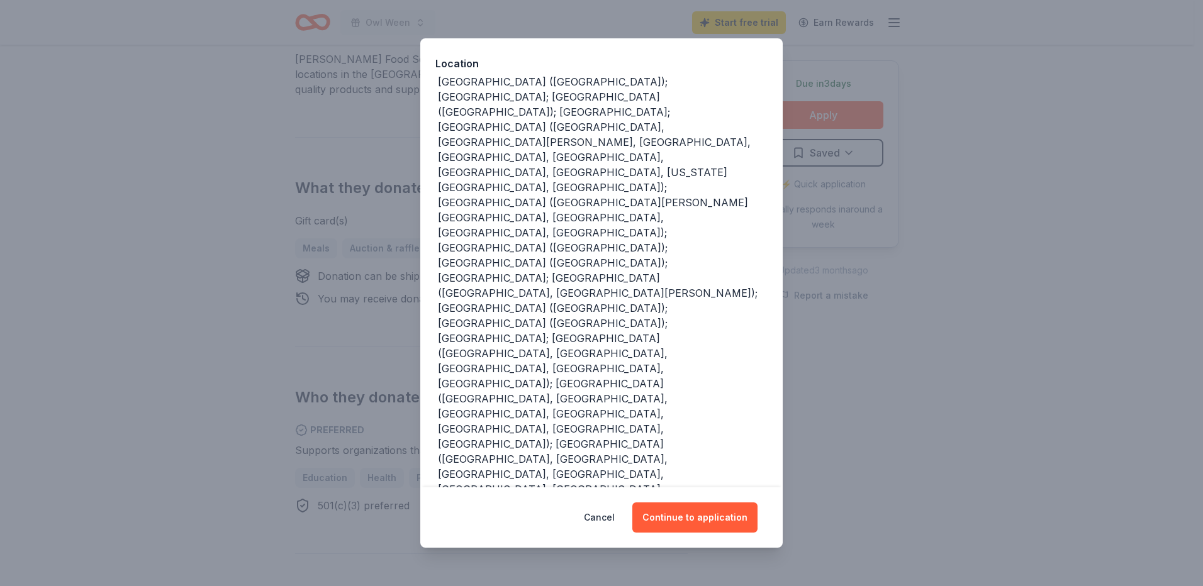
scroll to position [135, 0]
click at [694, 516] on button "Continue to application" at bounding box center [694, 518] width 125 height 30
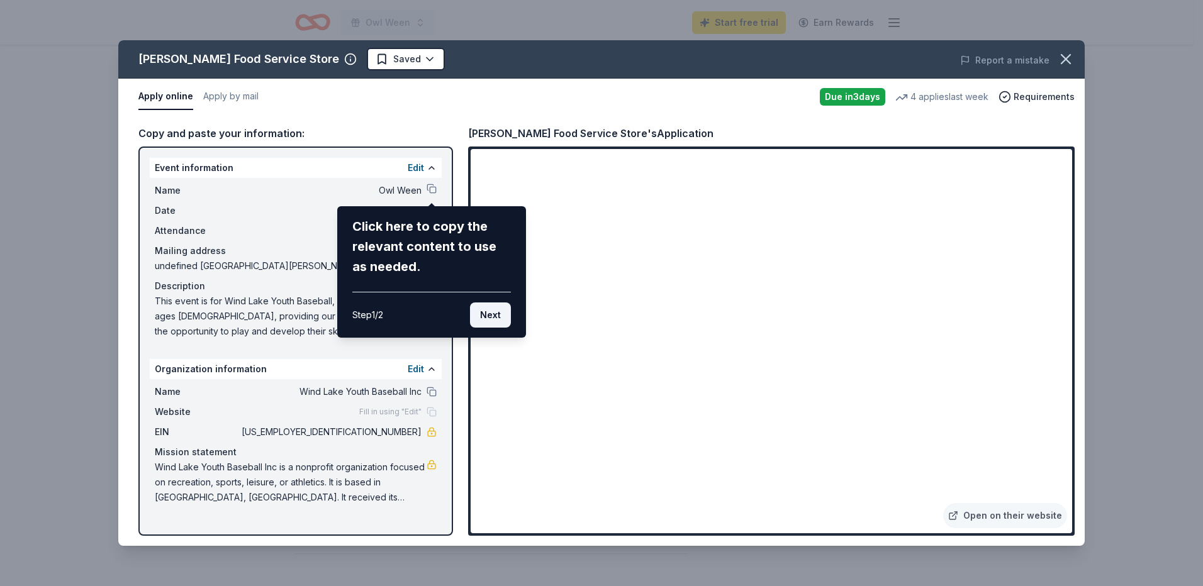
click at [493, 317] on button "Next" at bounding box center [490, 315] width 41 height 25
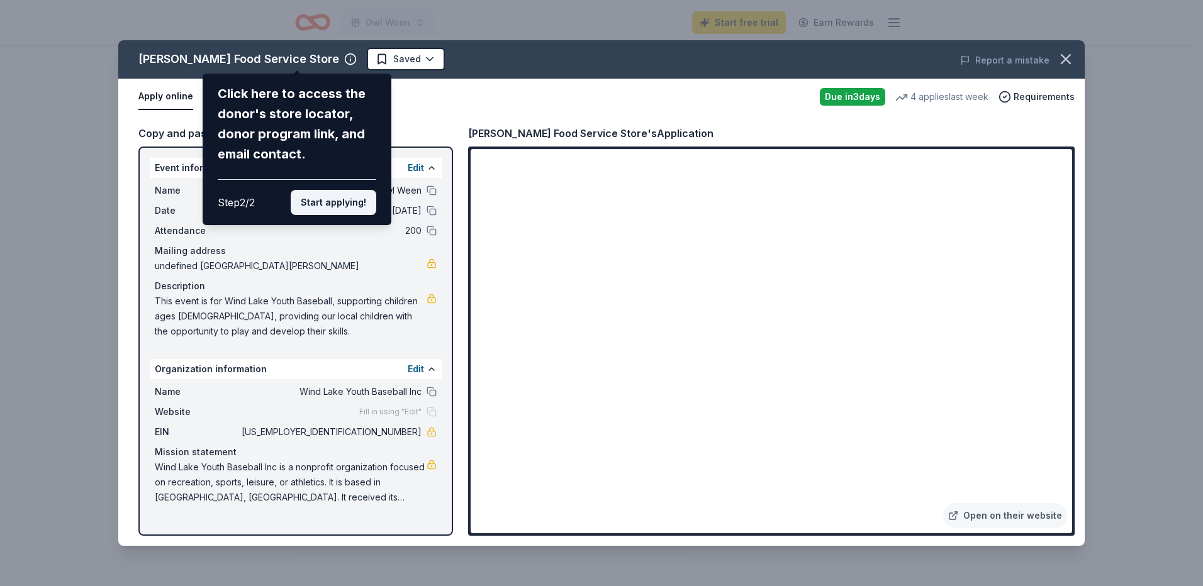
click at [343, 199] on button "Start applying!" at bounding box center [334, 202] width 86 height 25
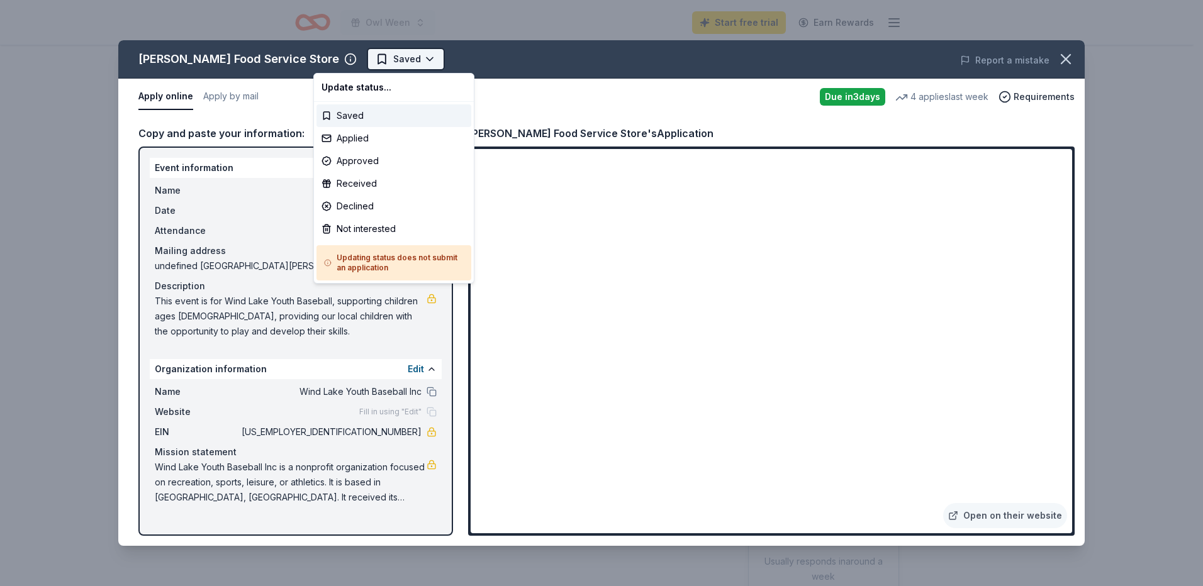
scroll to position [0, 0]
click at [345, 137] on div "Applied" at bounding box center [393, 138] width 155 height 23
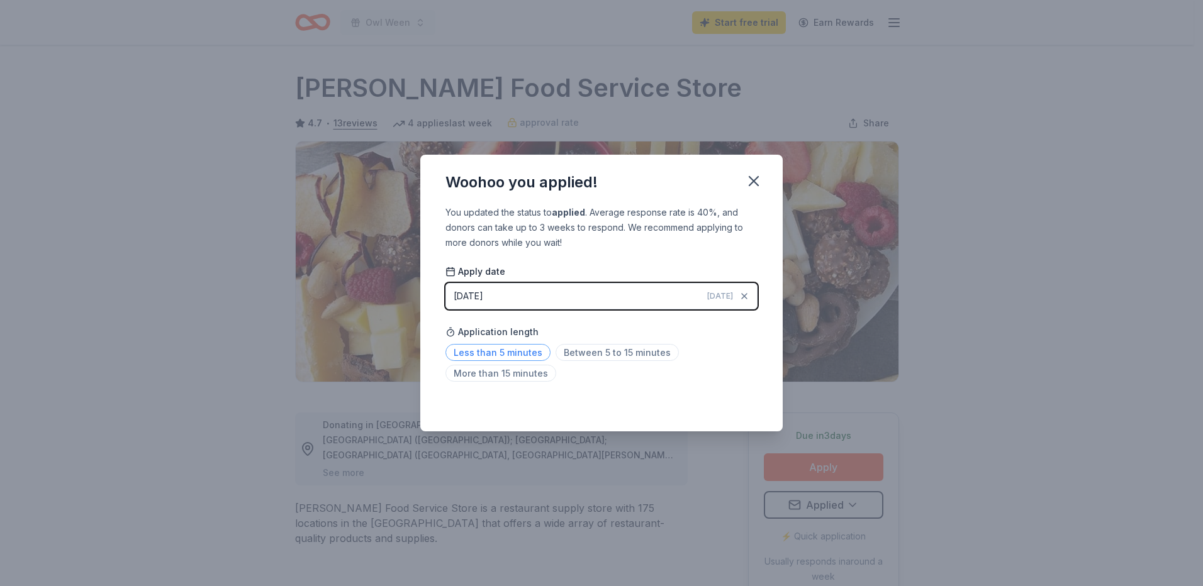
click at [500, 357] on span "Less than 5 minutes" at bounding box center [497, 352] width 105 height 17
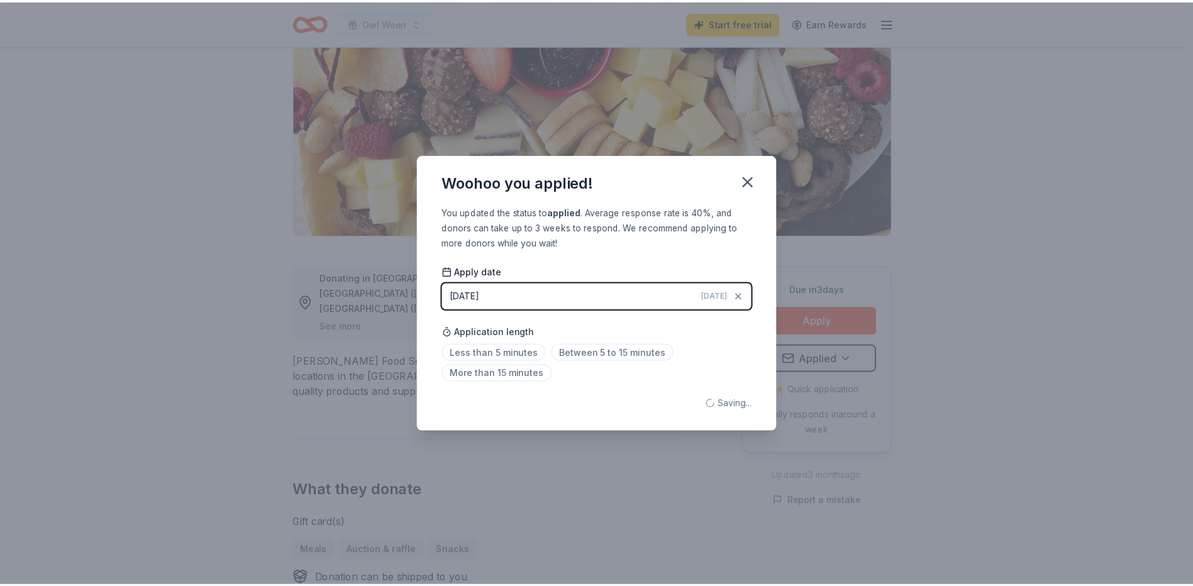
scroll to position [149, 0]
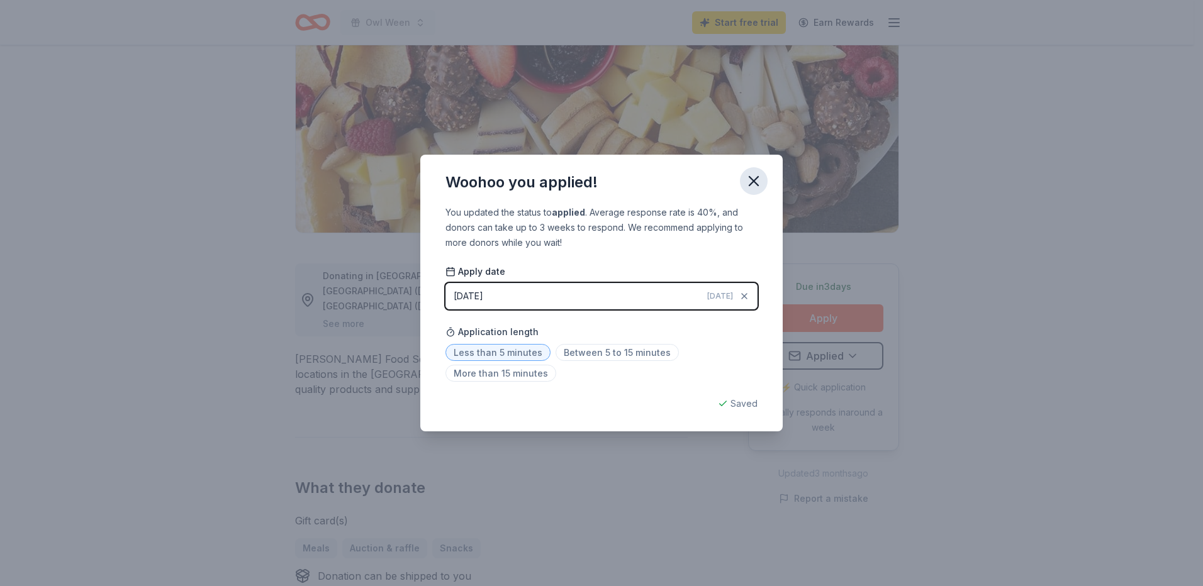
click at [753, 179] on icon "button" at bounding box center [754, 181] width 18 height 18
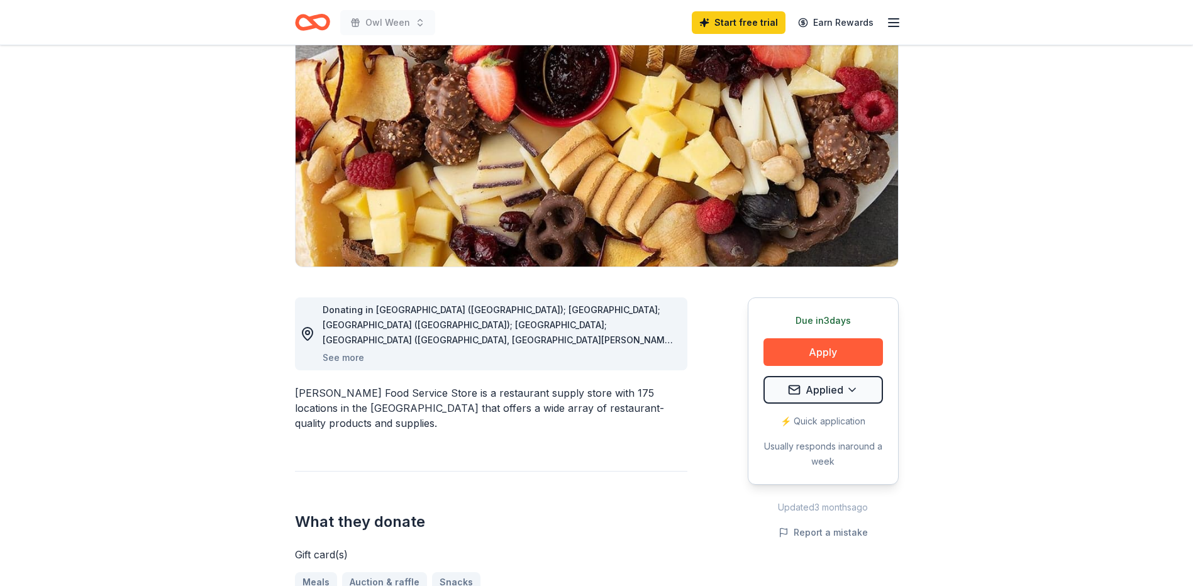
scroll to position [23, 0]
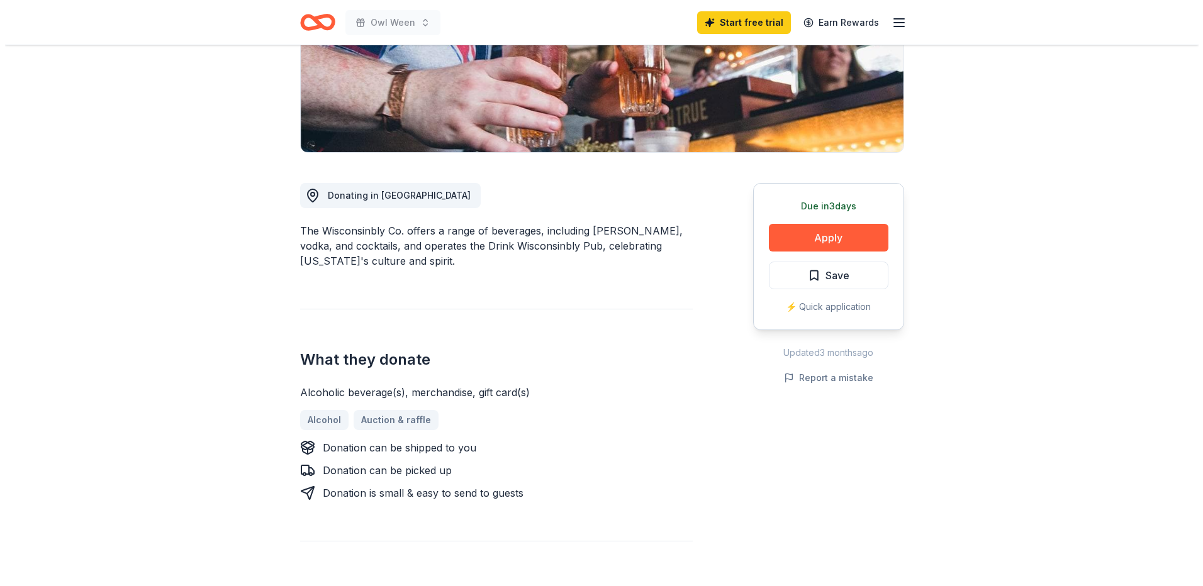
scroll to position [252, 0]
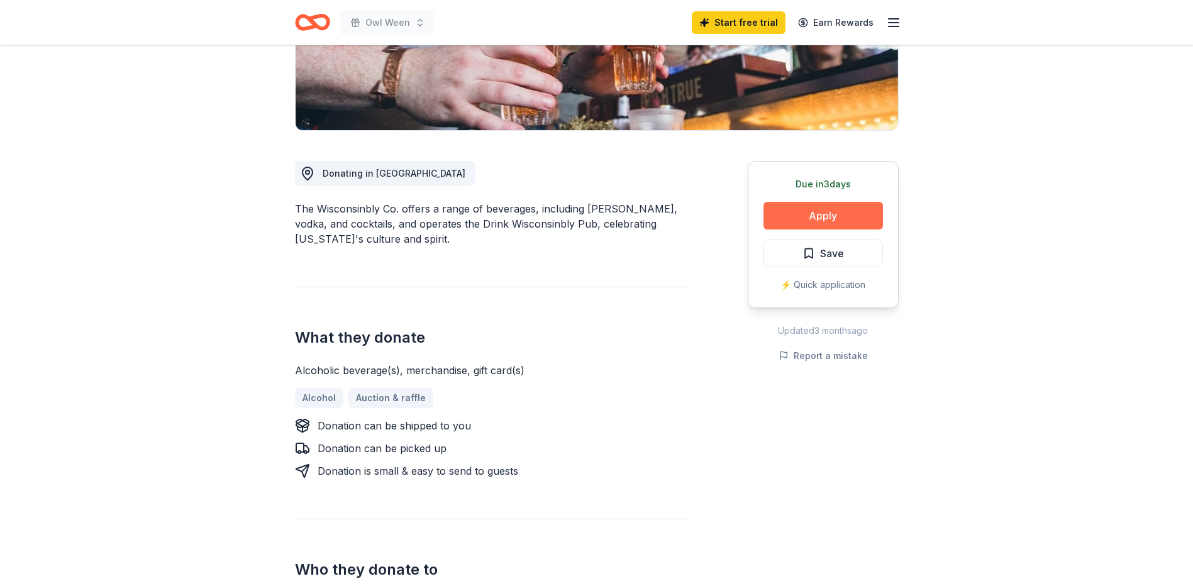
click at [821, 218] on button "Apply" at bounding box center [824, 216] width 120 height 28
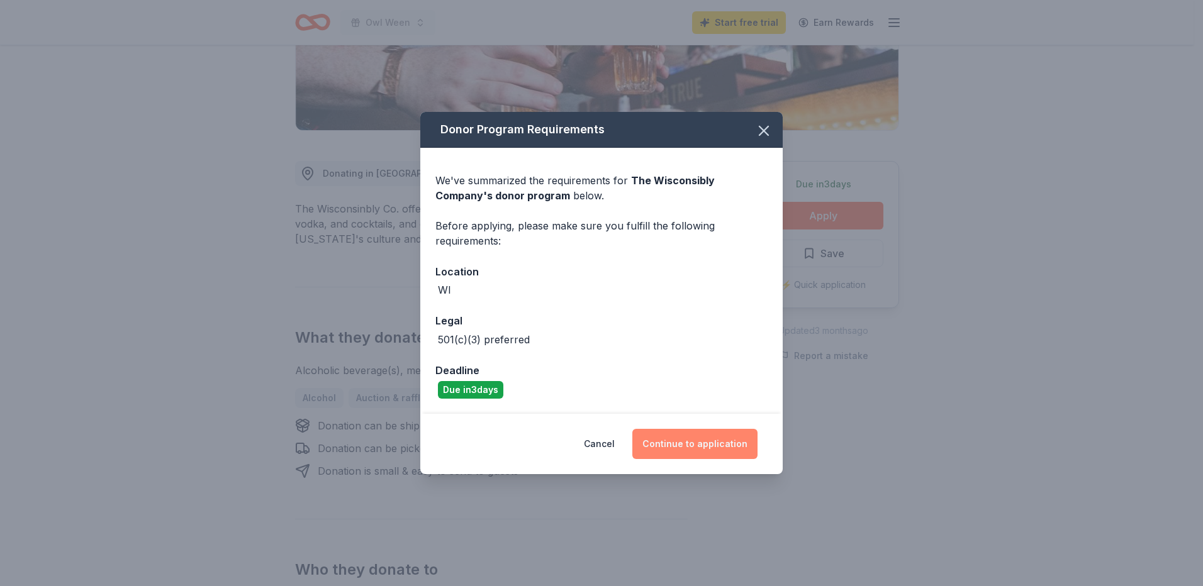
click at [680, 436] on button "Continue to application" at bounding box center [694, 444] width 125 height 30
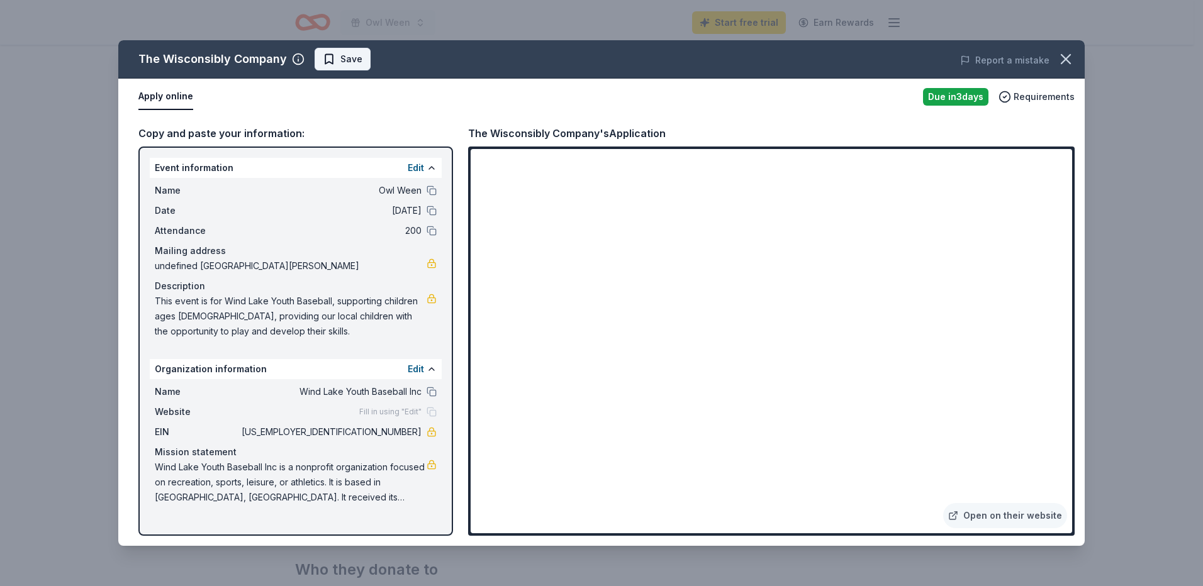
click at [341, 60] on span "Save" at bounding box center [351, 59] width 22 height 15
click at [366, 56] on html "Owl Ween Start free trial Earn Rewards Due in 3 days Share The Wisconsibly Comp…" at bounding box center [601, 41] width 1203 height 586
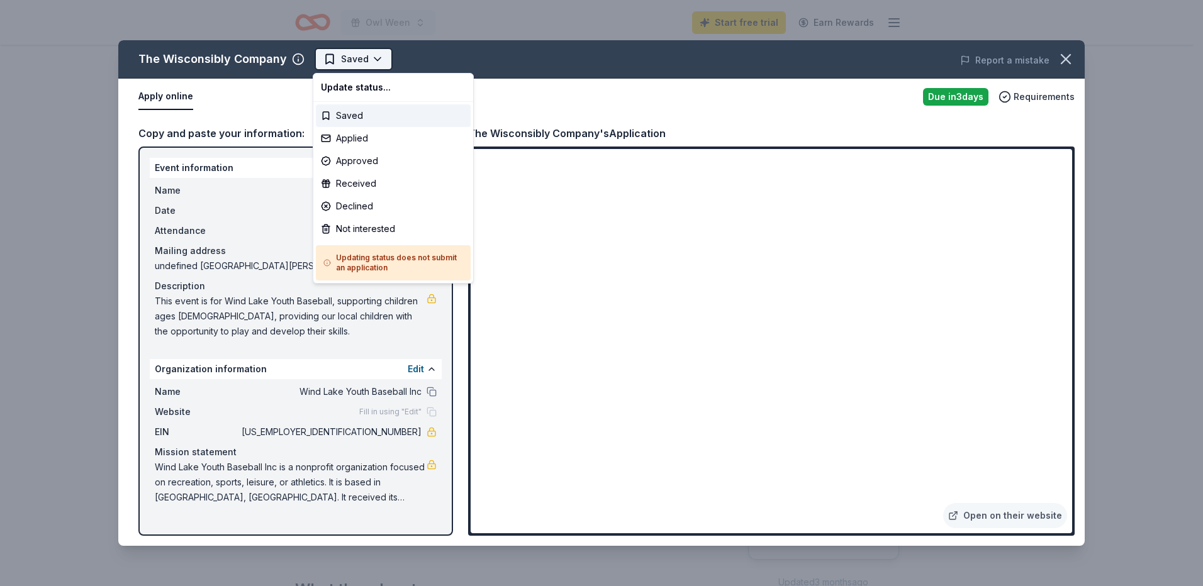
scroll to position [0, 0]
click at [363, 138] on div "Applied" at bounding box center [393, 138] width 155 height 23
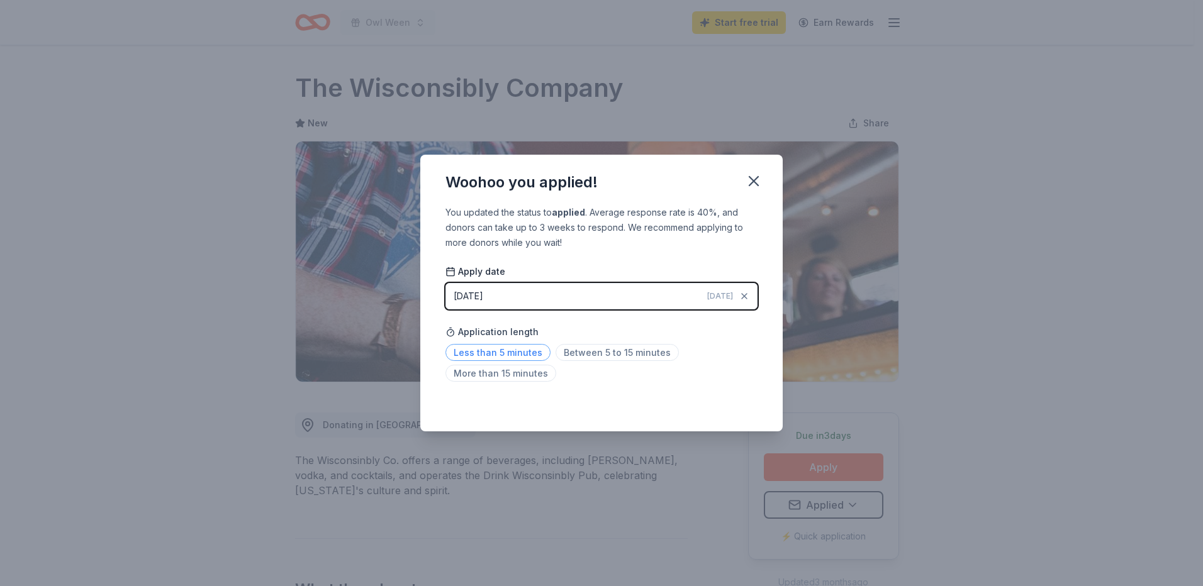
click at [522, 352] on span "Less than 5 minutes" at bounding box center [497, 352] width 105 height 17
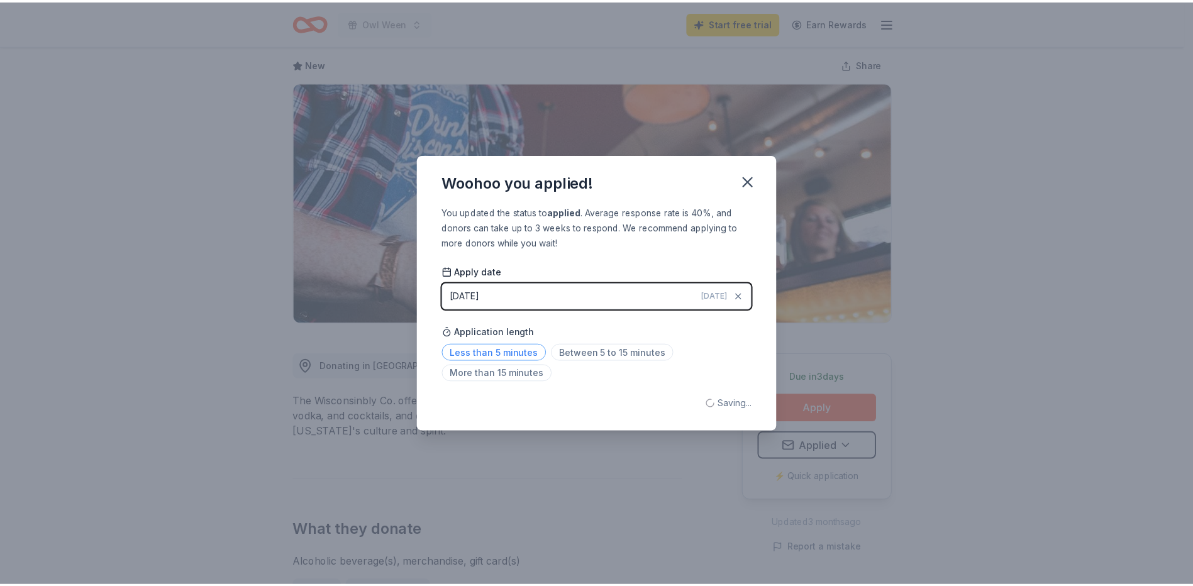
scroll to position [96, 0]
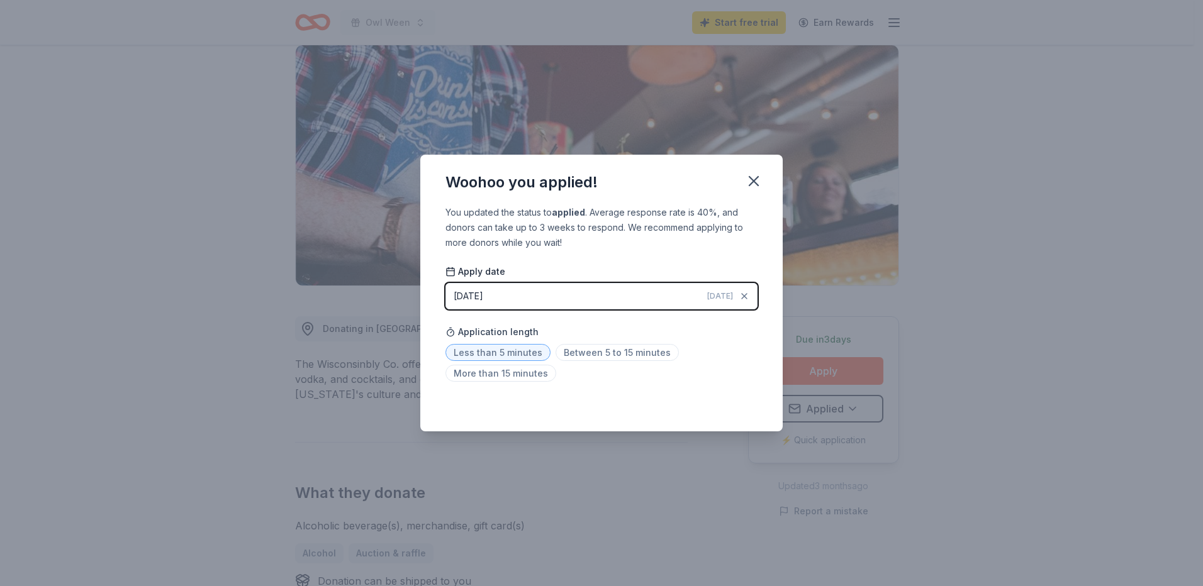
click at [510, 355] on span "Less than 5 minutes" at bounding box center [497, 352] width 105 height 17
click at [758, 181] on icon "button" at bounding box center [754, 181] width 18 height 18
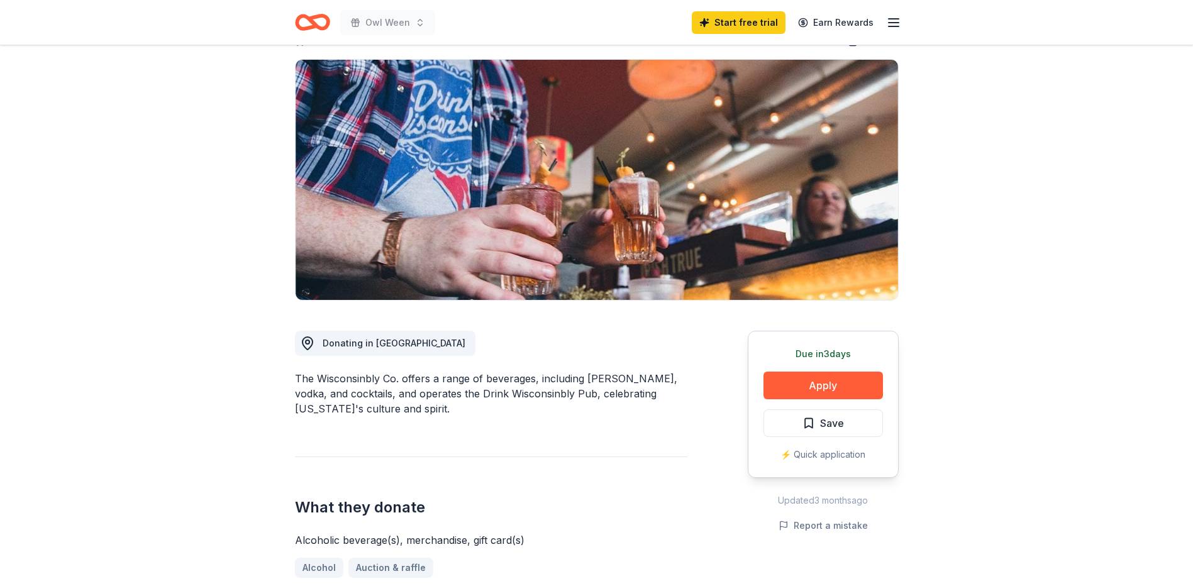
scroll to position [77, 0]
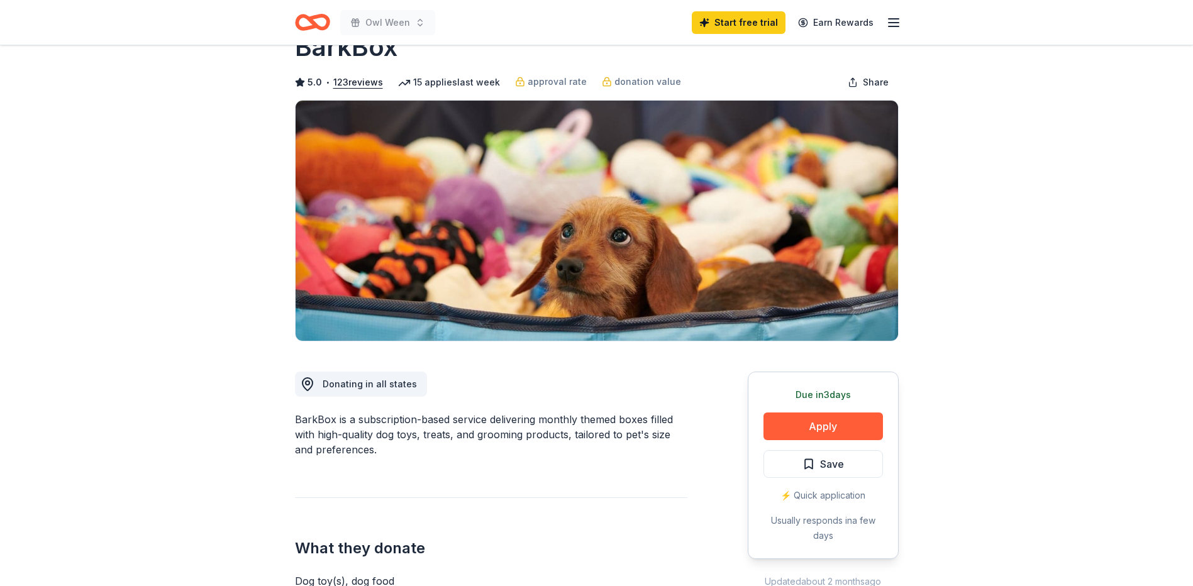
scroll to position [63, 0]
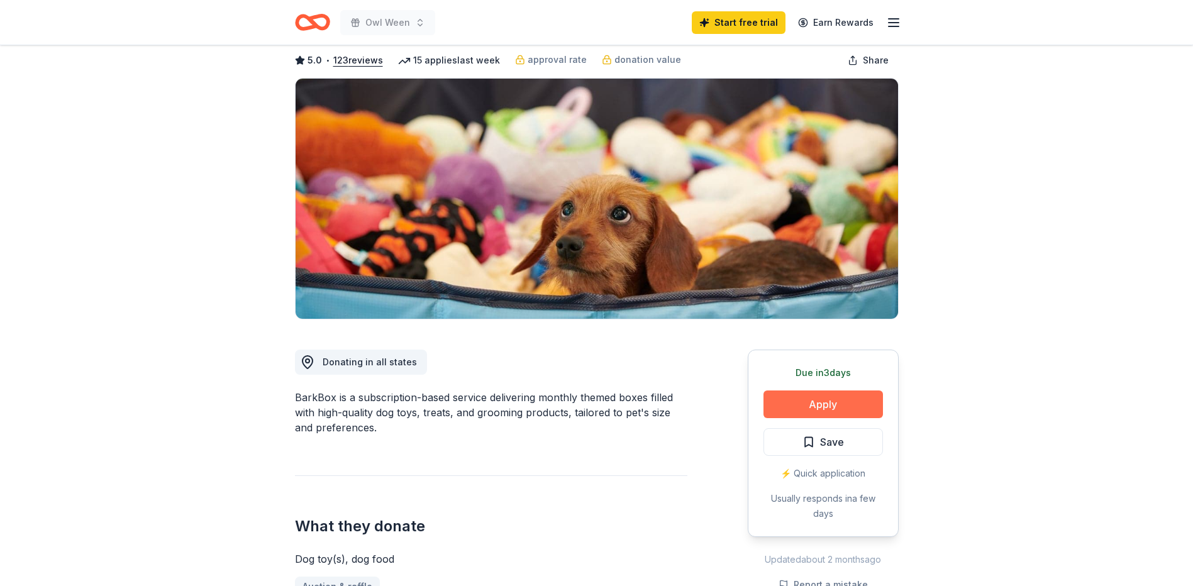
click at [851, 397] on button "Apply" at bounding box center [824, 405] width 120 height 28
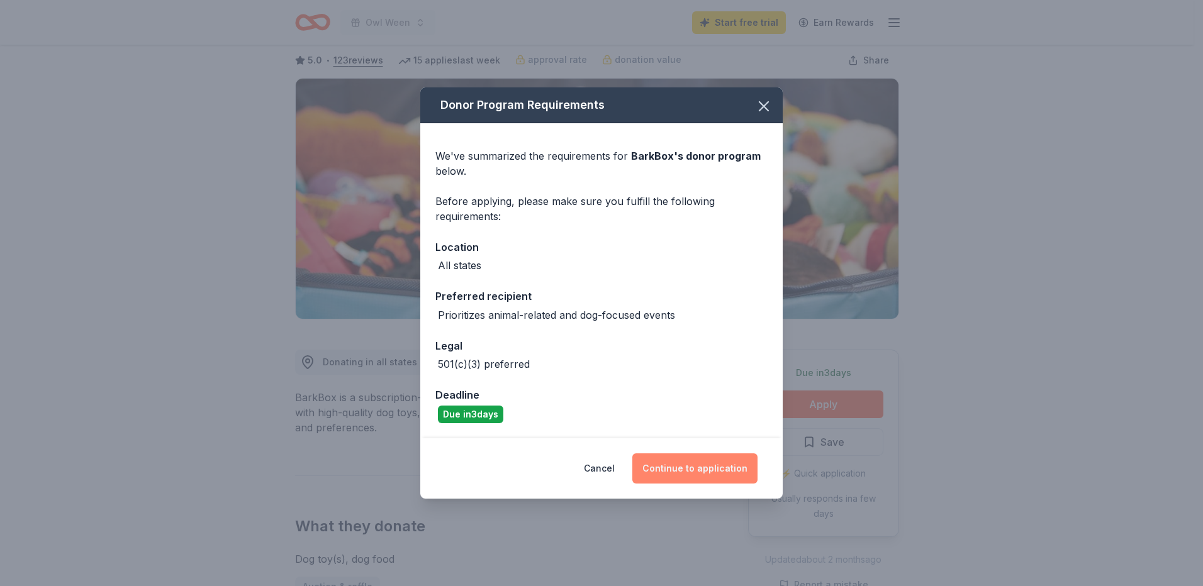
click at [710, 463] on button "Continue to application" at bounding box center [694, 469] width 125 height 30
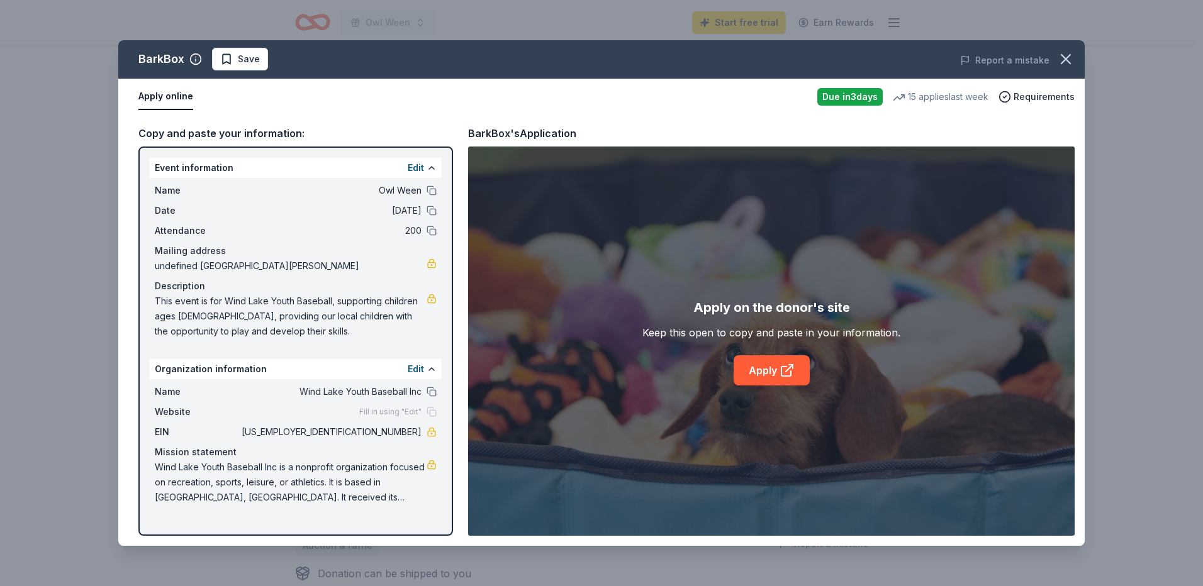
scroll to position [126, 0]
click at [758, 369] on link "Apply" at bounding box center [771, 370] width 76 height 30
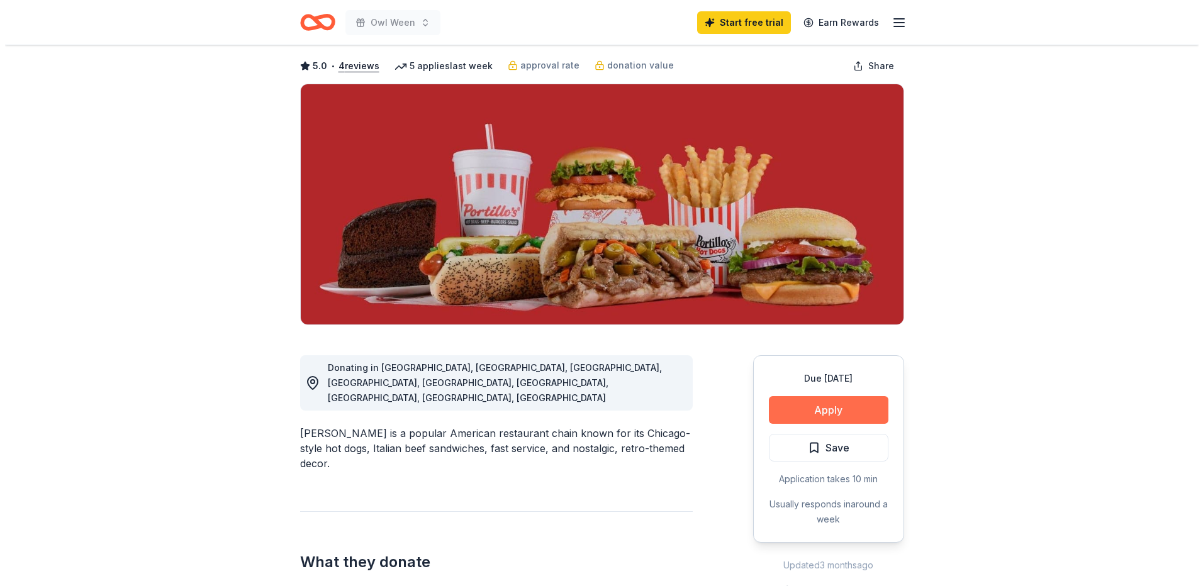
scroll to position [189, 0]
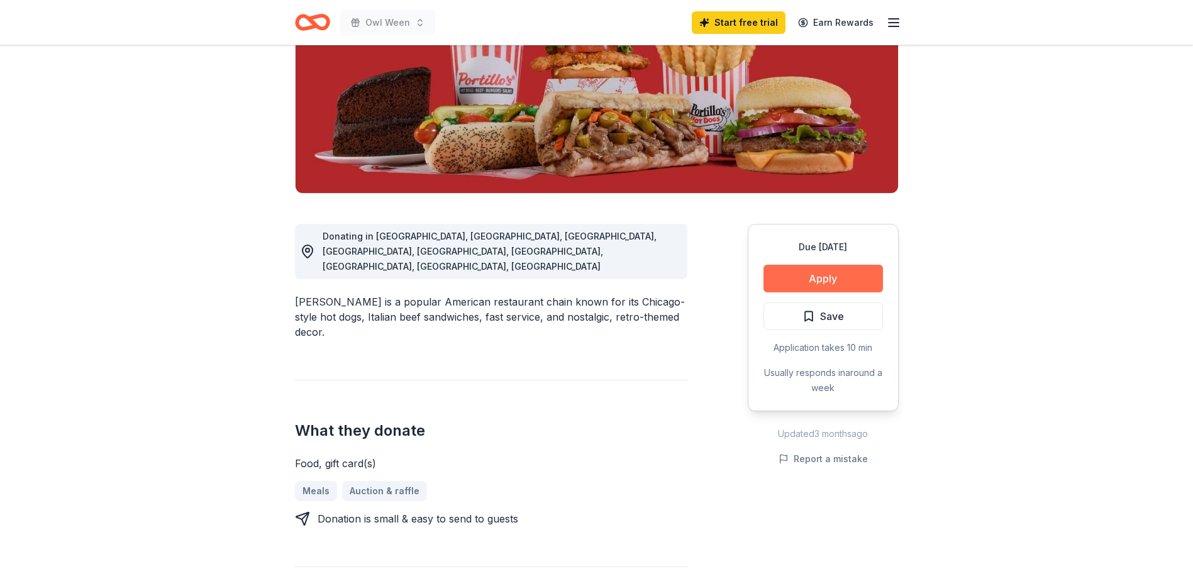
click at [819, 276] on button "Apply" at bounding box center [824, 279] width 120 height 28
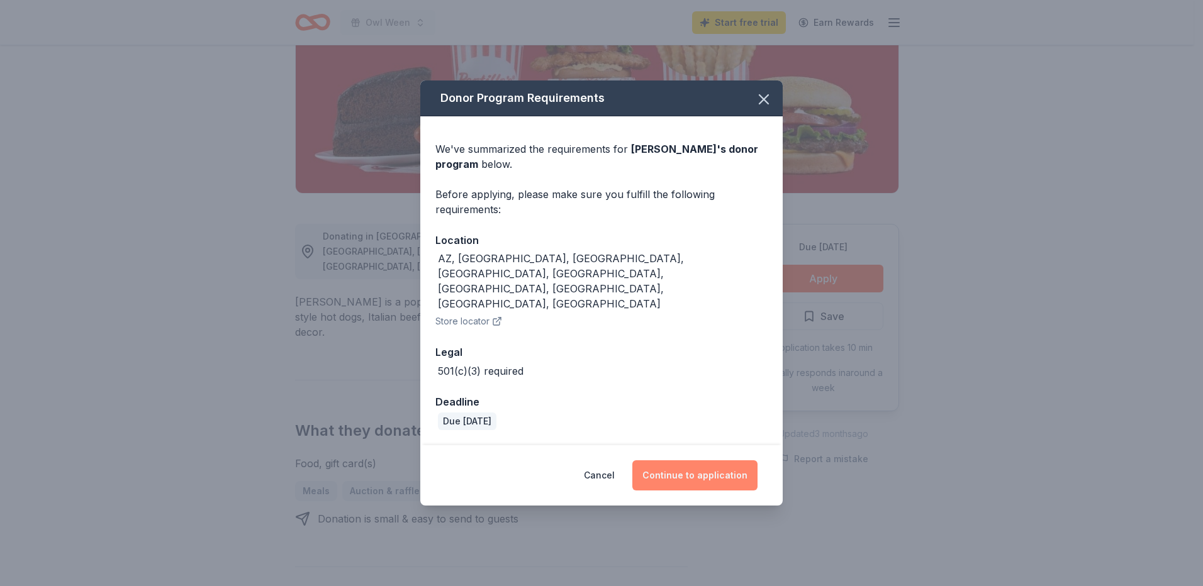
click at [702, 460] on button "Continue to application" at bounding box center [694, 475] width 125 height 30
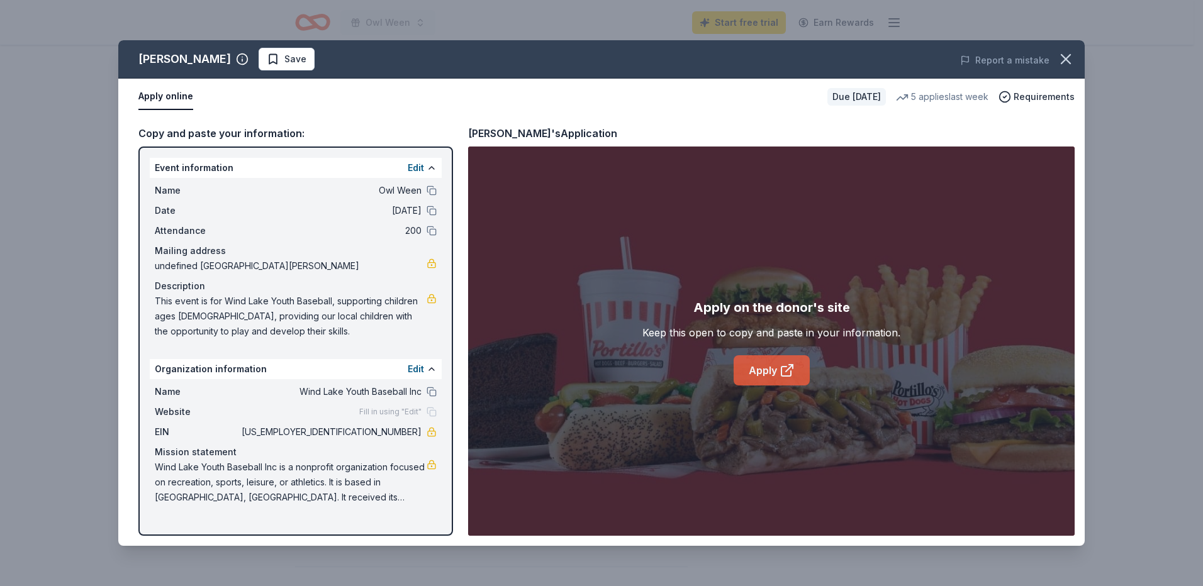
click at [797, 367] on link "Apply" at bounding box center [771, 370] width 76 height 30
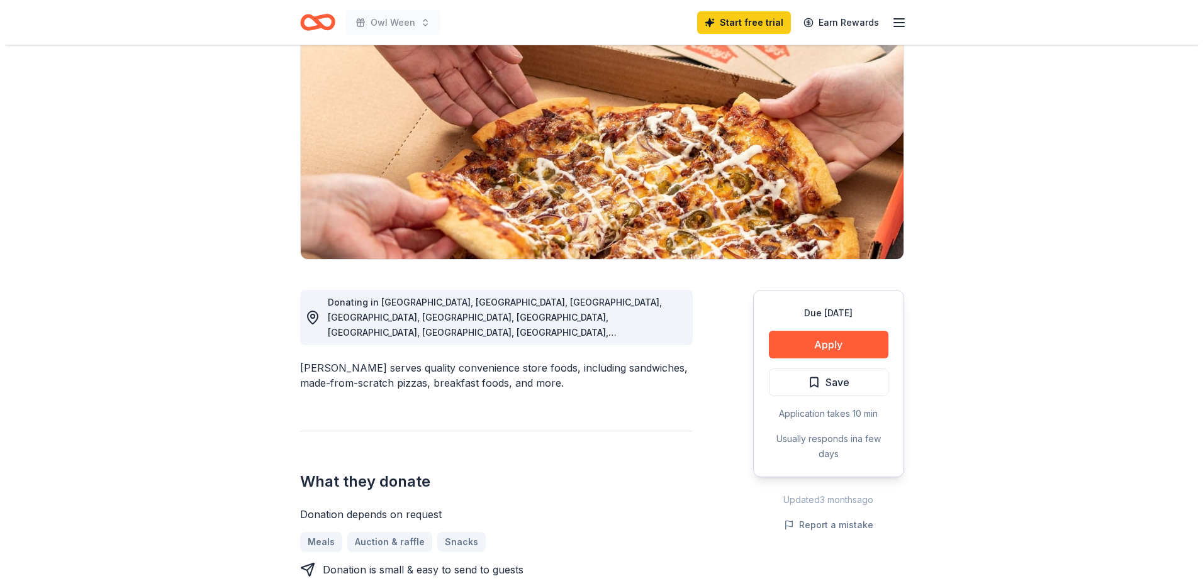
scroll to position [126, 0]
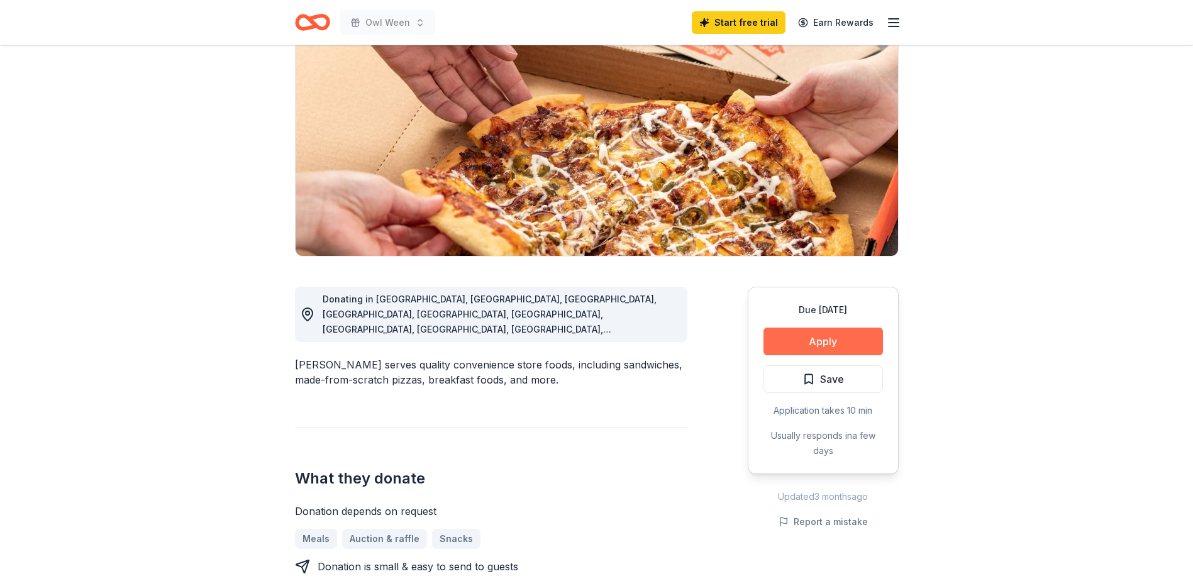
click at [812, 337] on button "Apply" at bounding box center [824, 342] width 120 height 28
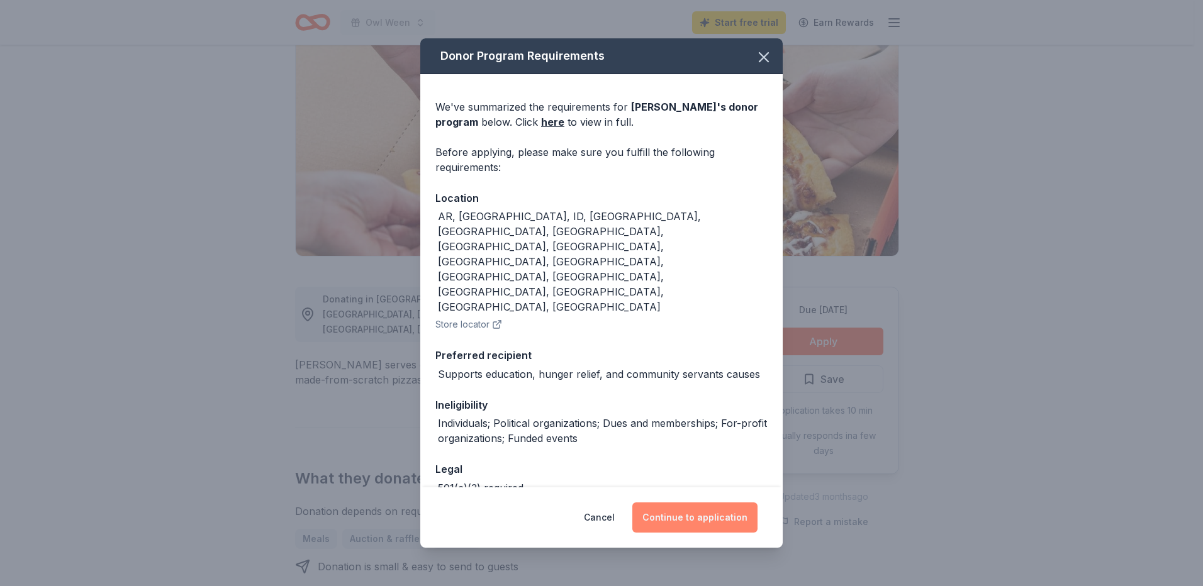
click at [701, 505] on button "Continue to application" at bounding box center [694, 518] width 125 height 30
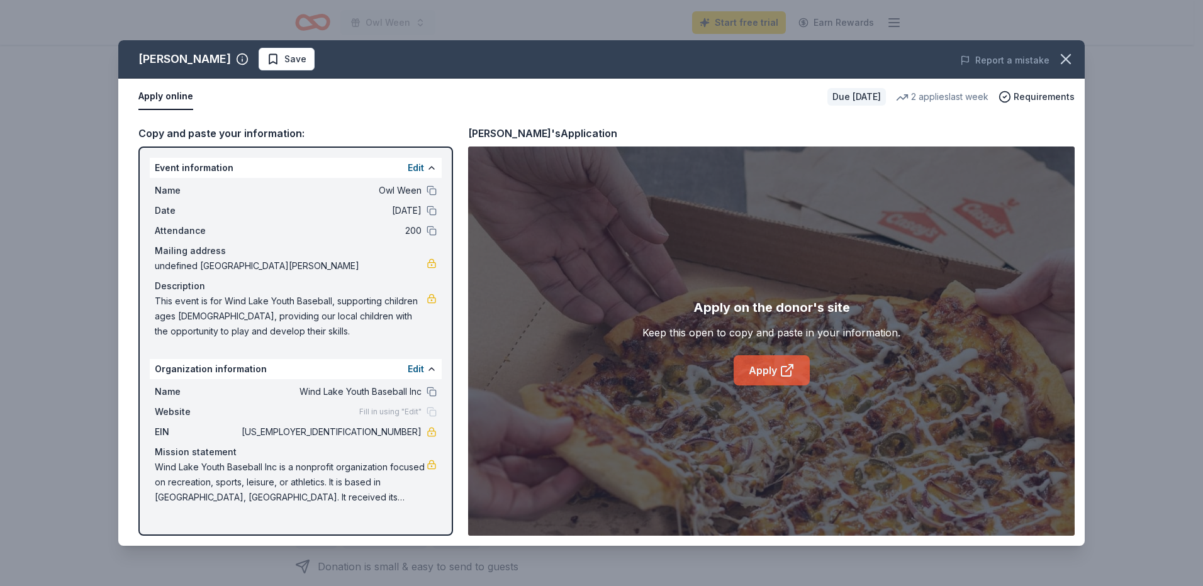
click at [784, 368] on icon at bounding box center [786, 370] width 15 height 15
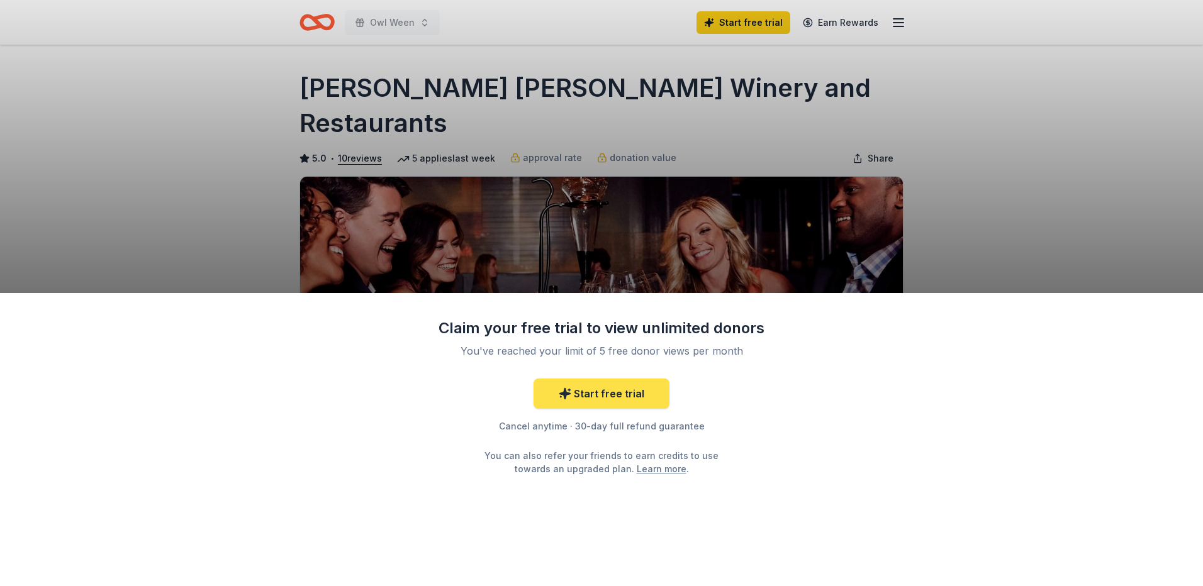
click at [646, 401] on link "Start free trial" at bounding box center [601, 394] width 136 height 30
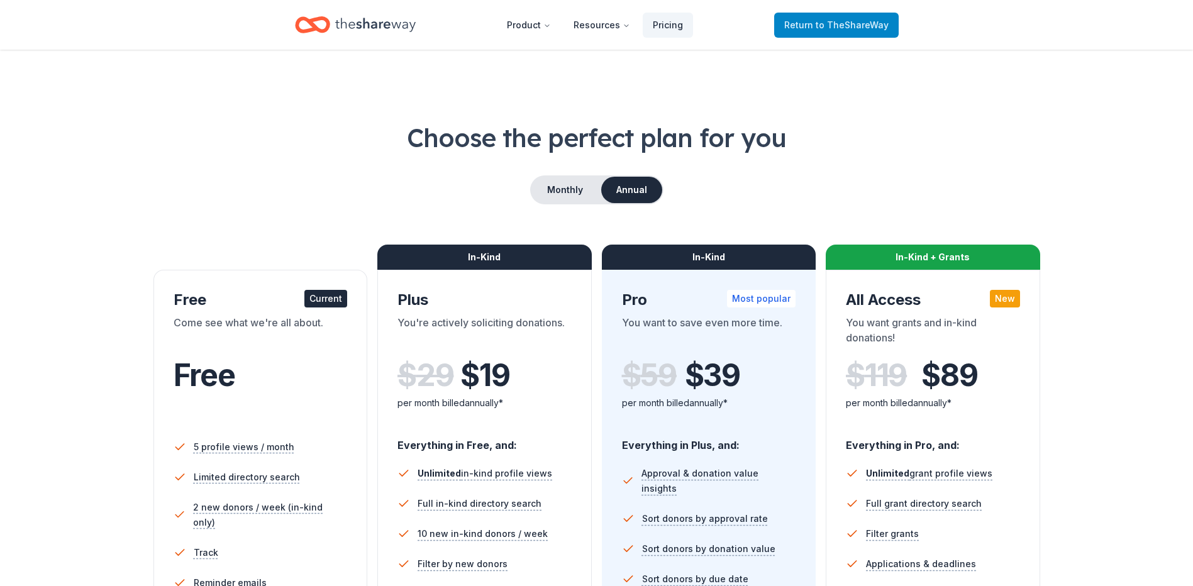
click at [867, 29] on span "to TheShareWay" at bounding box center [852, 25] width 73 height 11
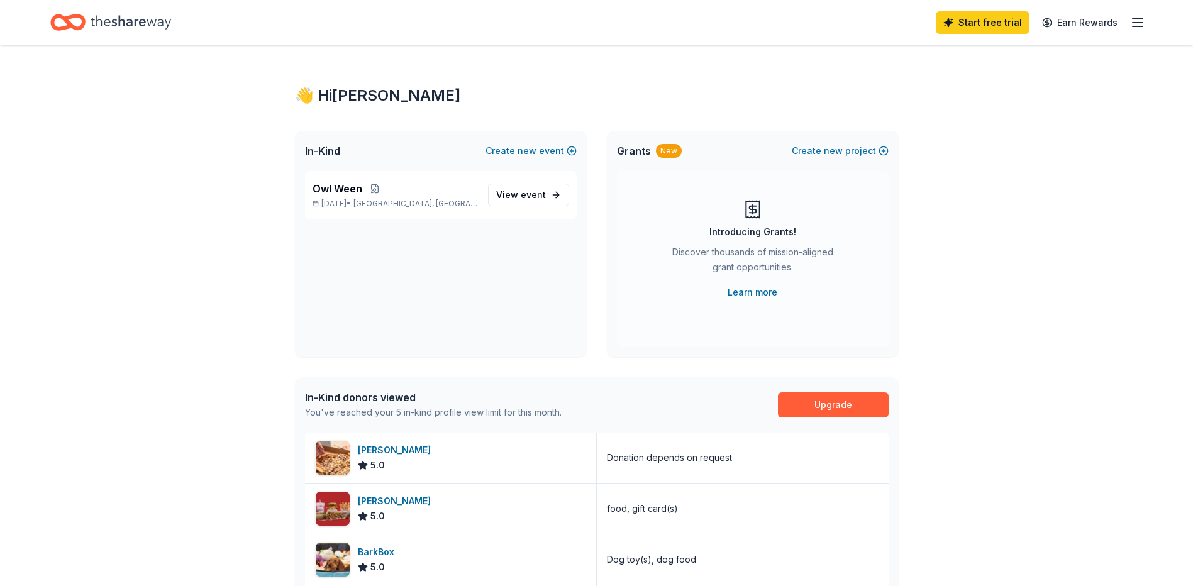
click at [153, 24] on icon "Home" at bounding box center [131, 22] width 81 height 14
click at [1139, 20] on icon "button" at bounding box center [1137, 22] width 15 height 15
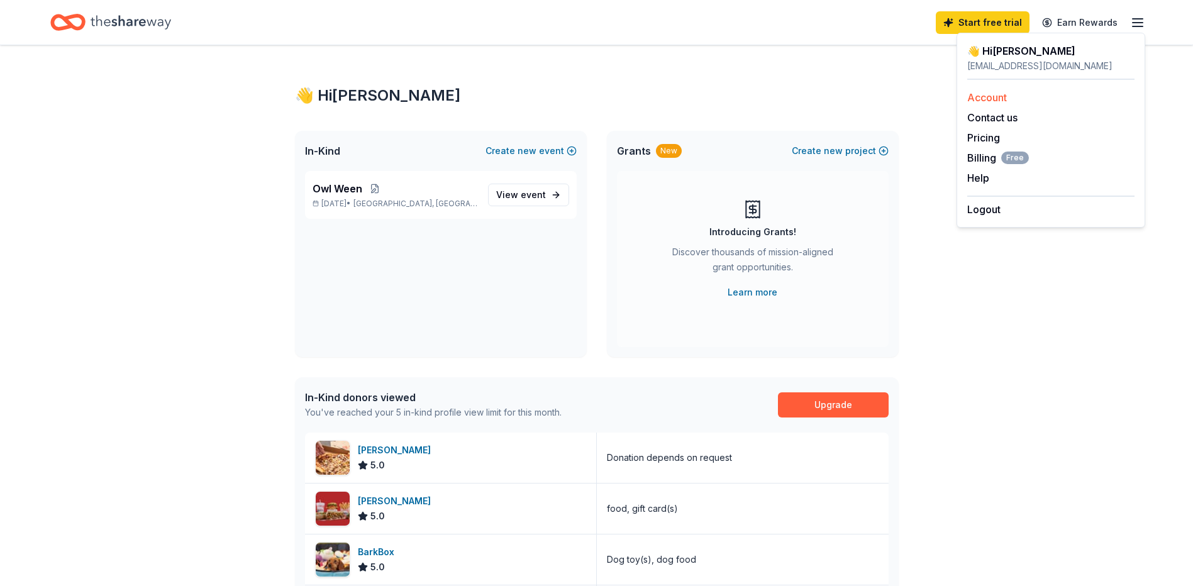
click at [978, 96] on link "Account" at bounding box center [988, 97] width 40 height 13
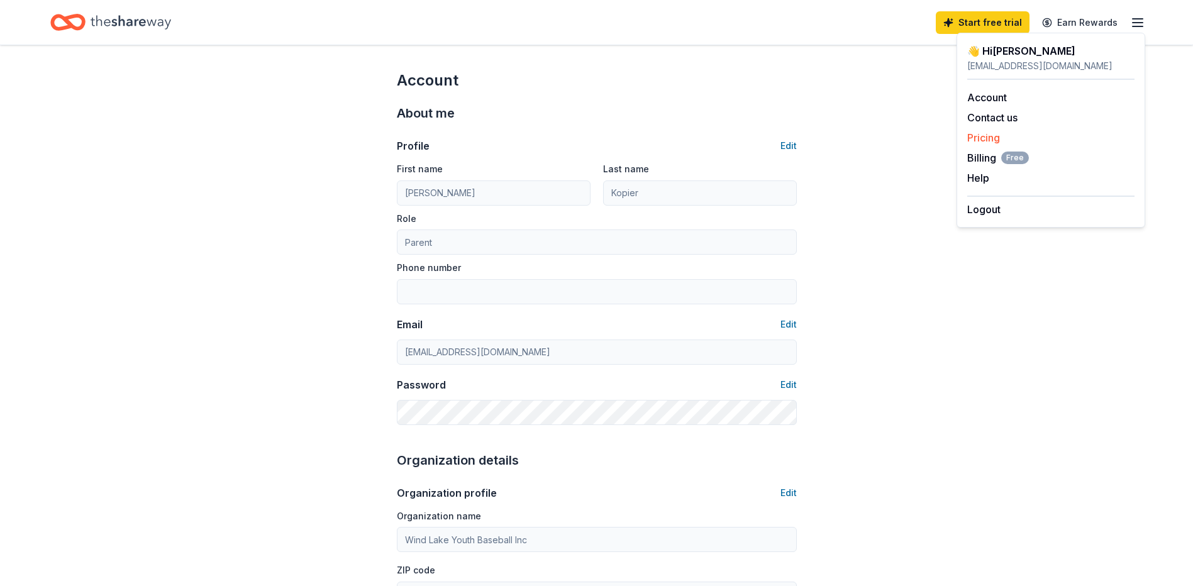
click at [996, 138] on link "Pricing" at bounding box center [984, 137] width 33 height 13
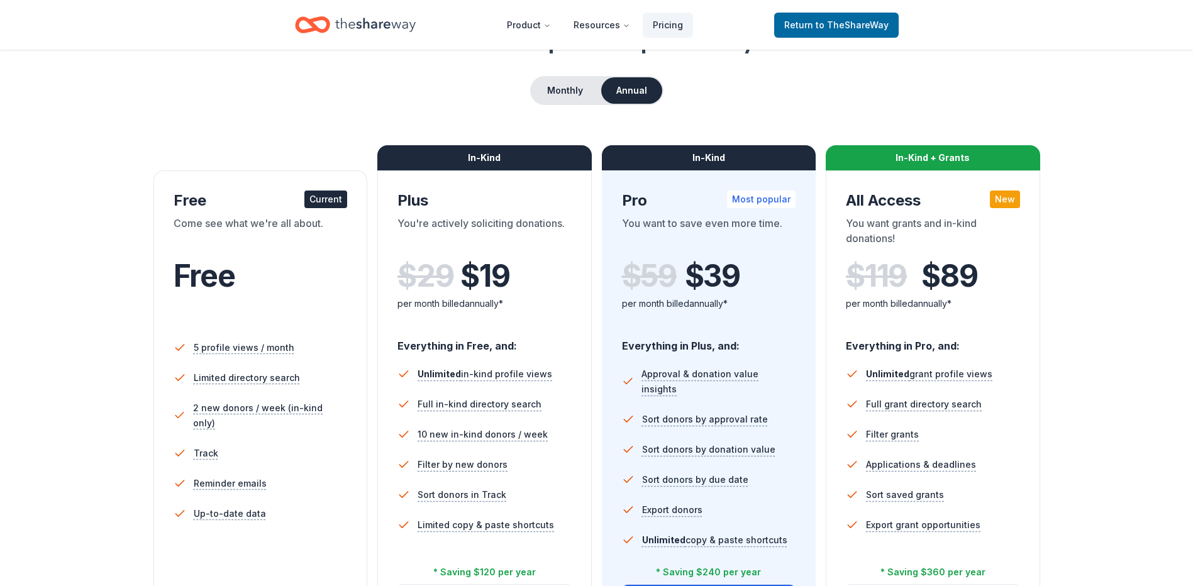
scroll to position [315, 0]
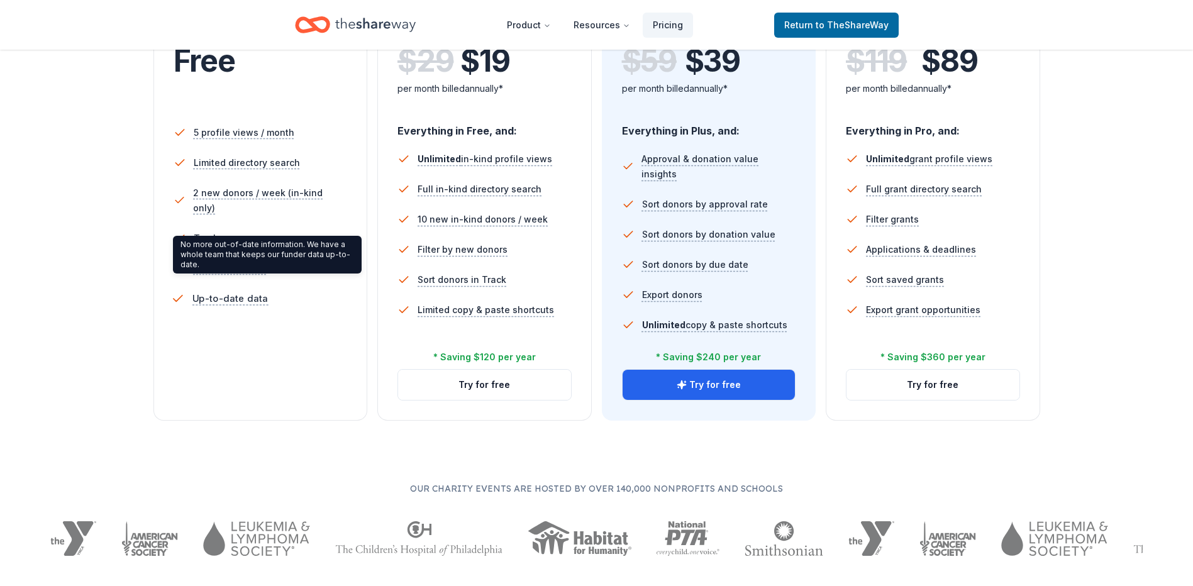
click at [216, 291] on span "Up-to-date data" at bounding box center [230, 299] width 76 height 16
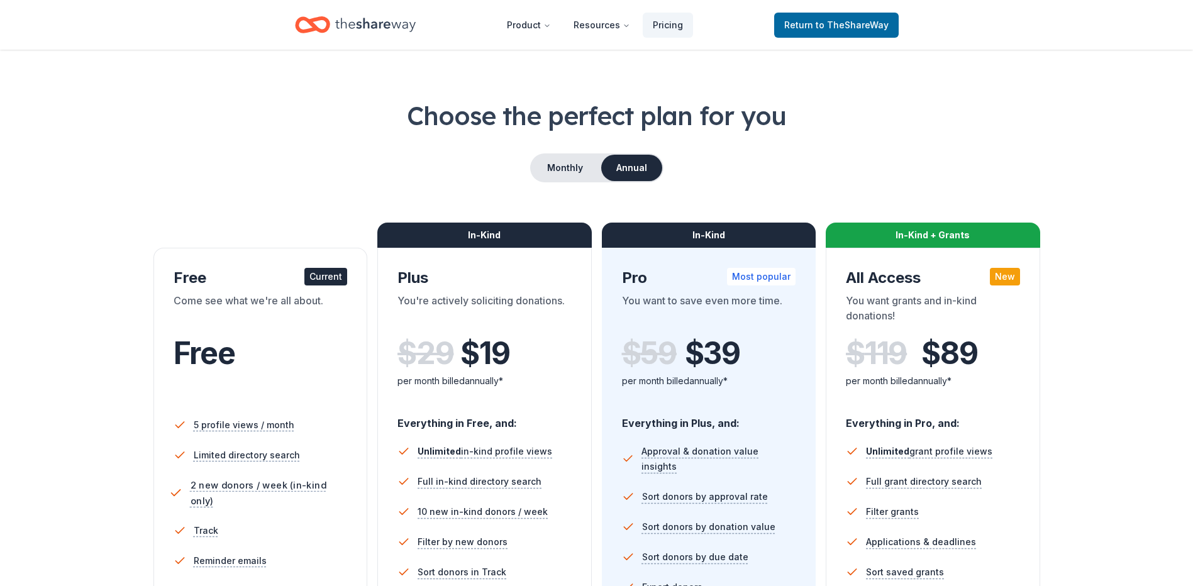
scroll to position [0, 0]
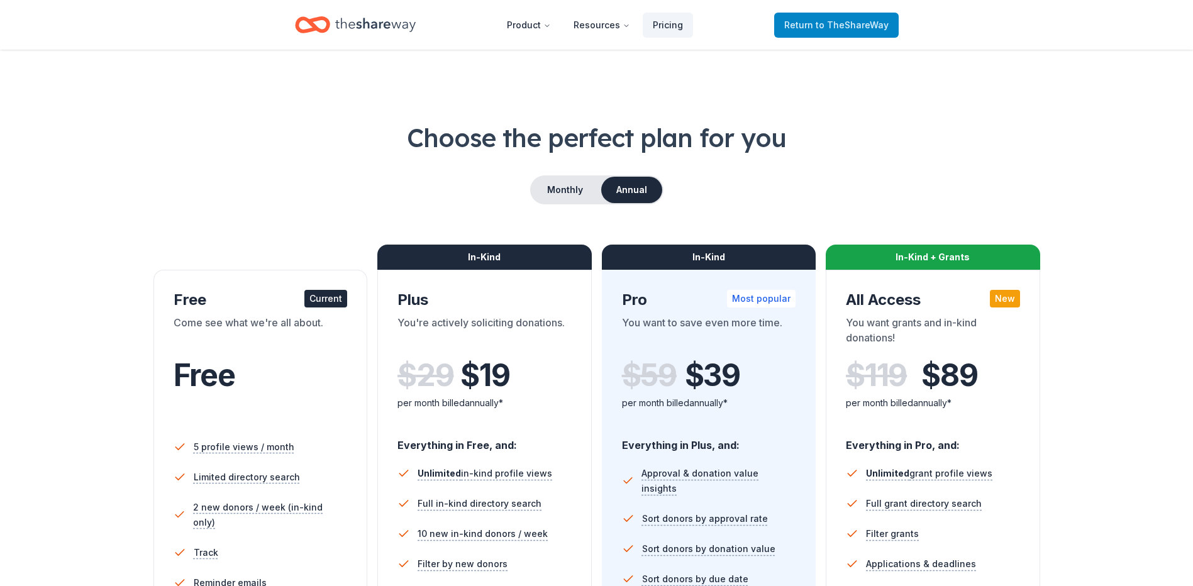
click at [819, 29] on span "Return to TheShareWay" at bounding box center [836, 25] width 104 height 15
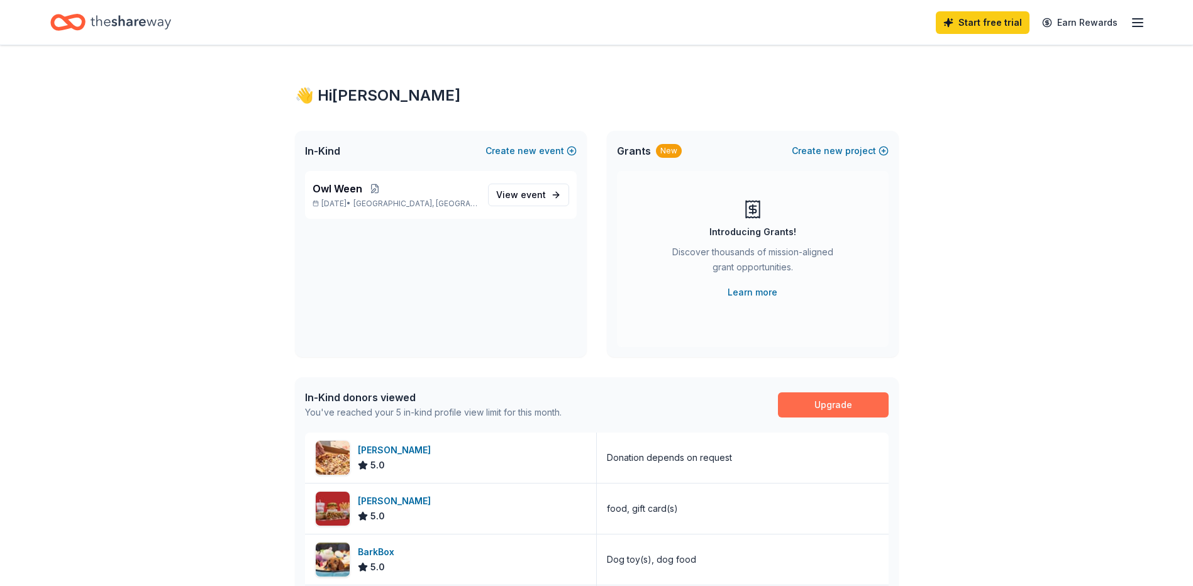
click at [856, 404] on link "Upgrade" at bounding box center [833, 405] width 111 height 25
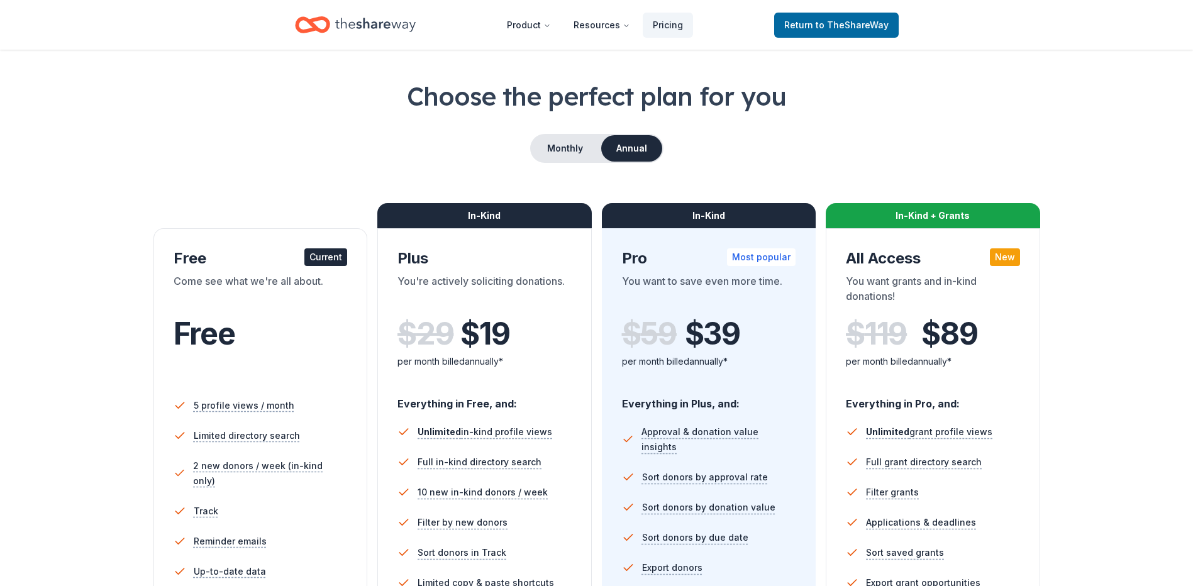
scroll to position [63, 0]
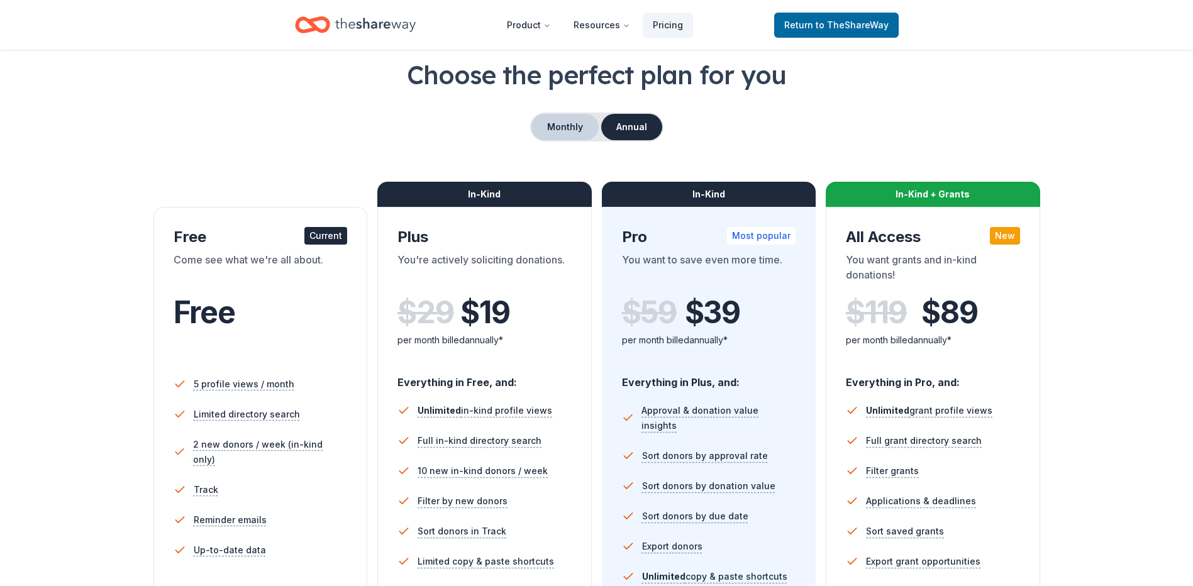
click at [560, 131] on button "Monthly" at bounding box center [565, 127] width 67 height 26
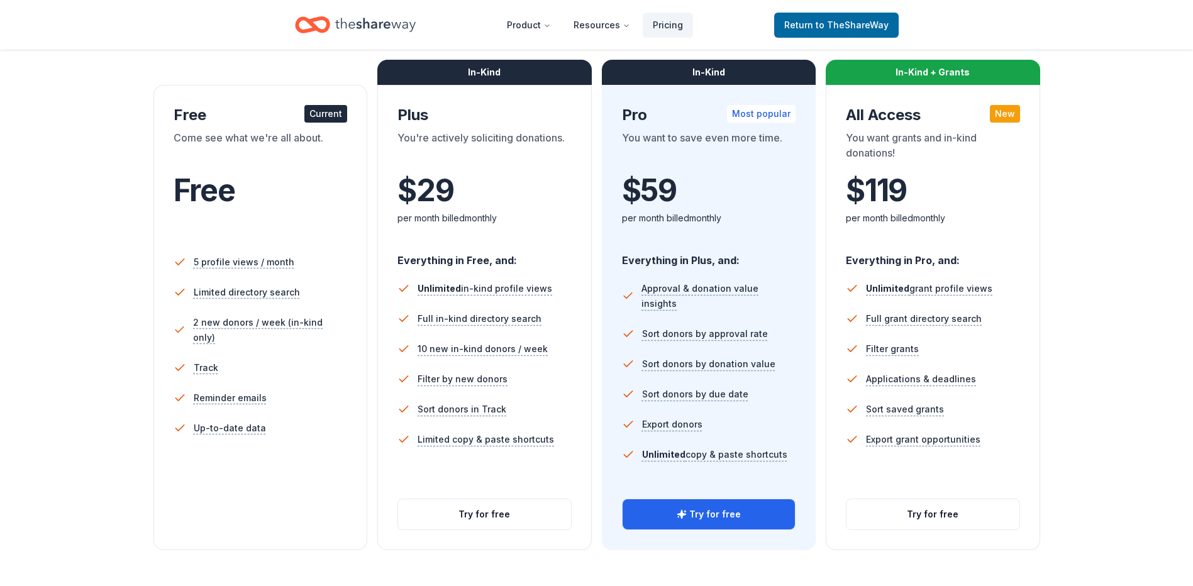
scroll to position [189, 0]
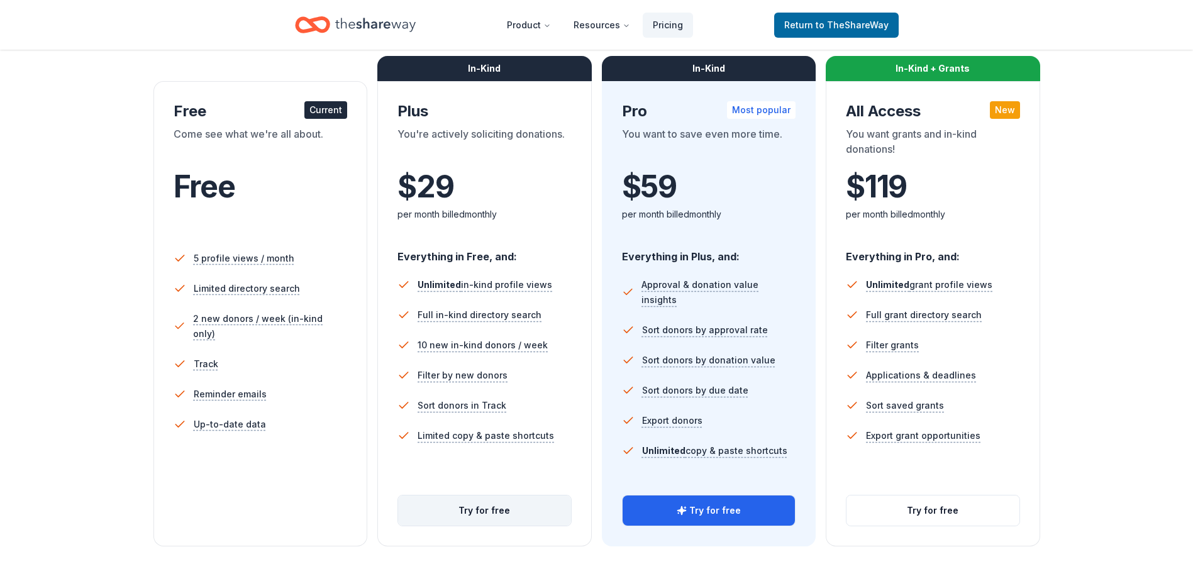
click at [437, 504] on button "Try for free" at bounding box center [484, 511] width 173 height 30
